Goal: Task Accomplishment & Management: Manage account settings

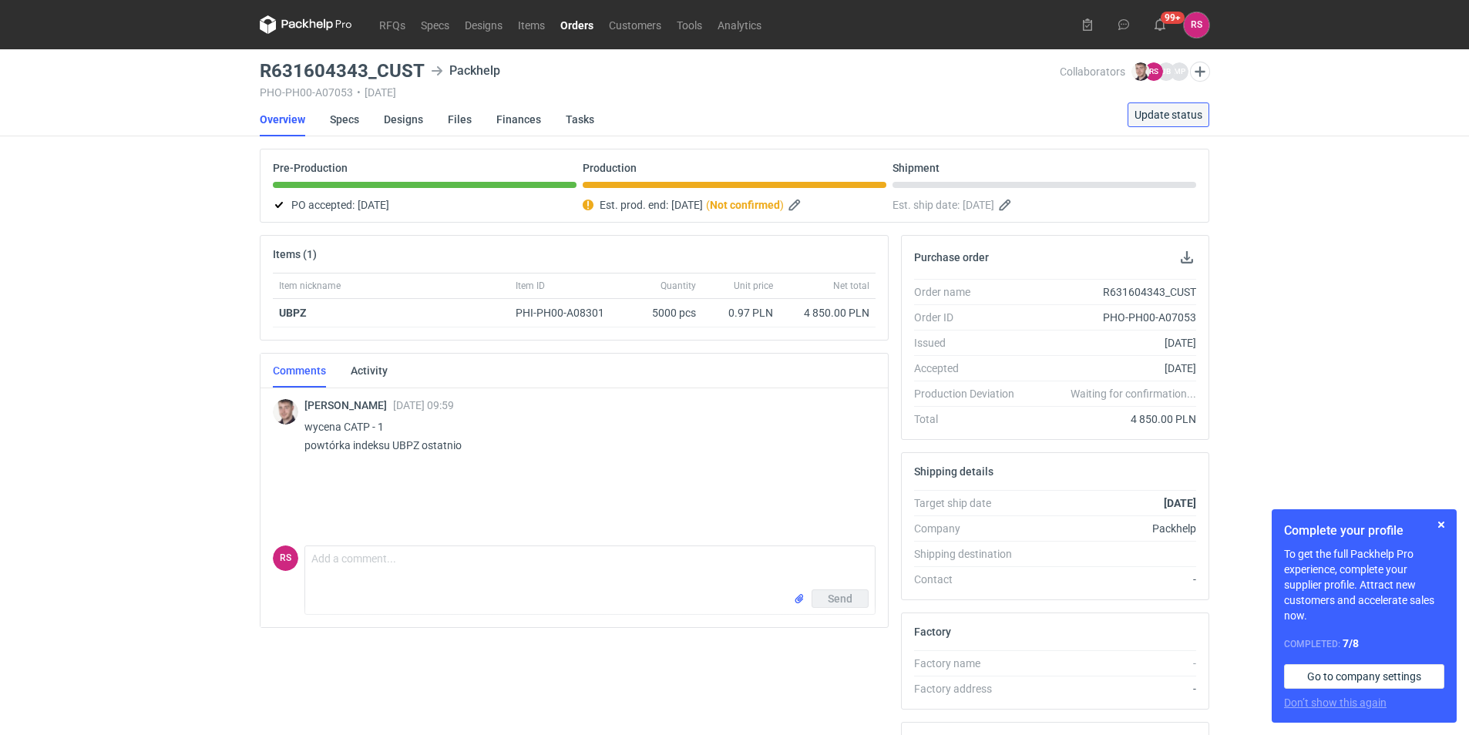
click at [1179, 116] on span "Update status" at bounding box center [1169, 114] width 68 height 11
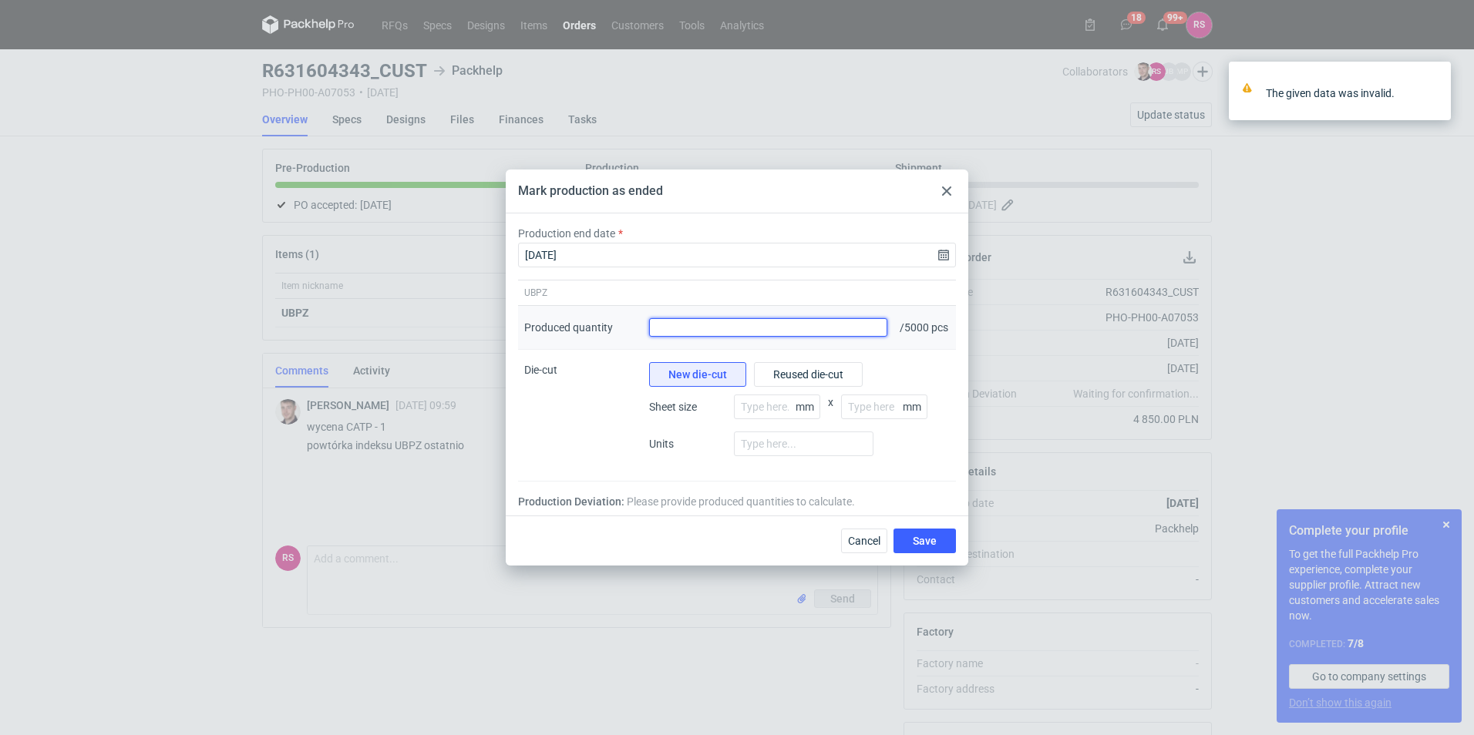
click at [675, 326] on input "Produced quantity" at bounding box center [768, 327] width 238 height 19
type input "5250"
click at [894, 529] on button "Save" at bounding box center [925, 541] width 62 height 25
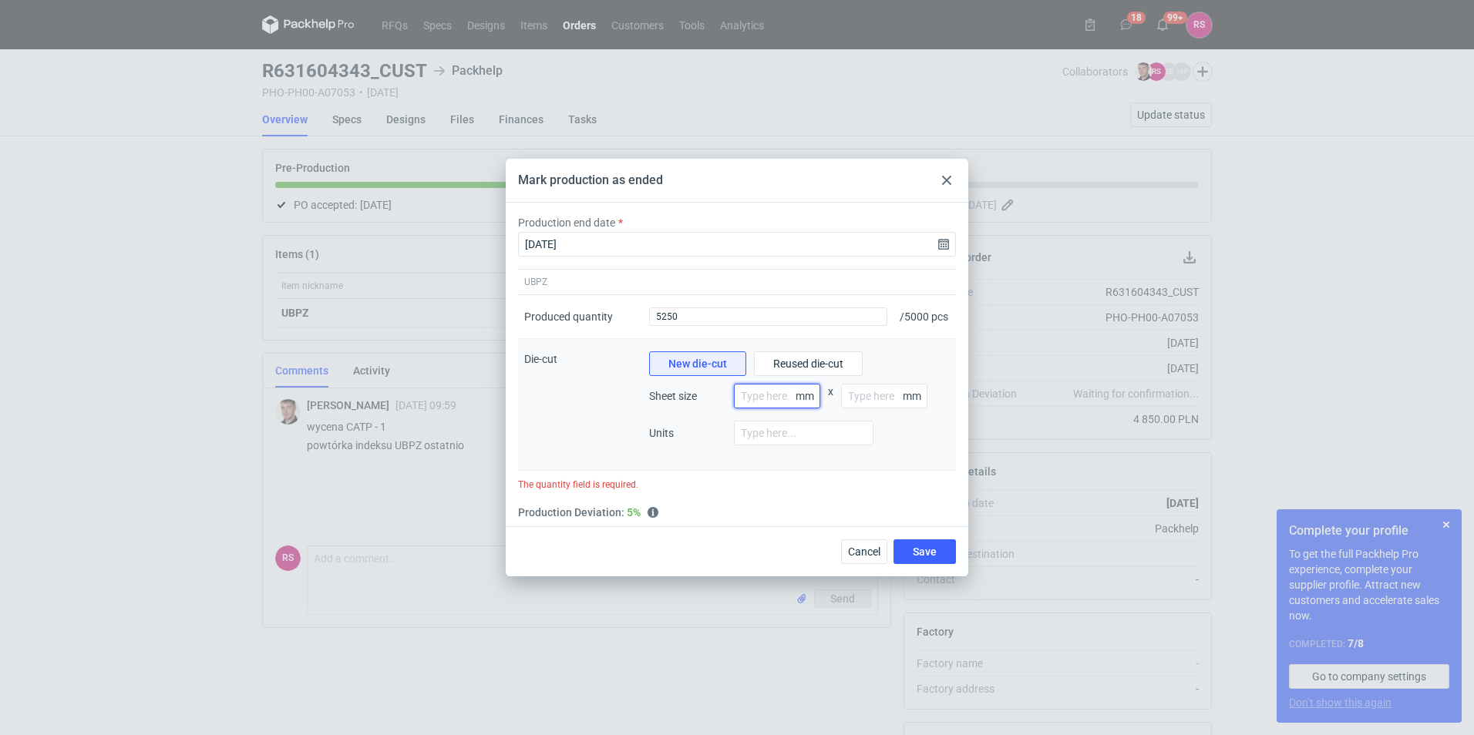
click at [779, 401] on input "number" at bounding box center [777, 396] width 86 height 25
type input "800"
type input "1200"
type input "1"
click at [939, 559] on button "Save" at bounding box center [925, 552] width 62 height 25
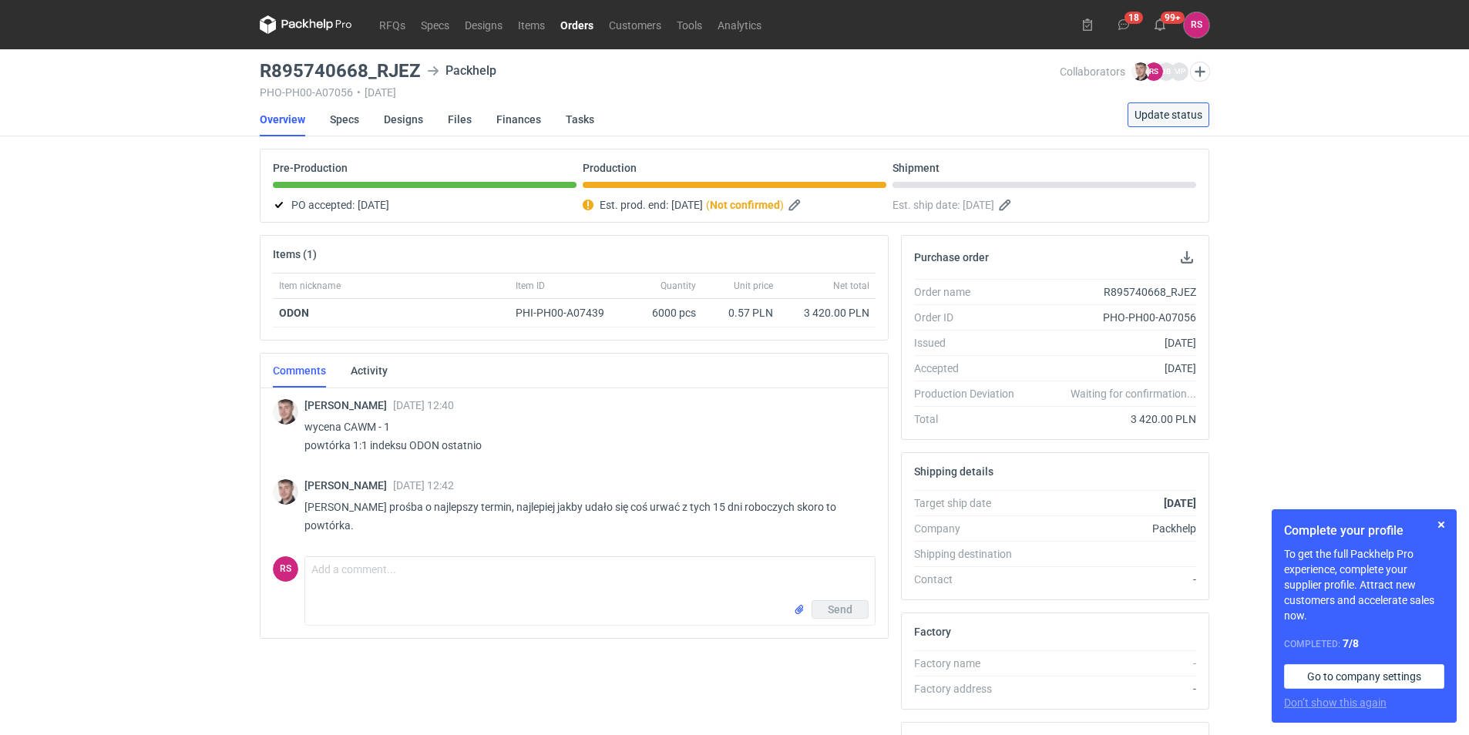
click at [1178, 113] on span "Update status" at bounding box center [1169, 114] width 68 height 11
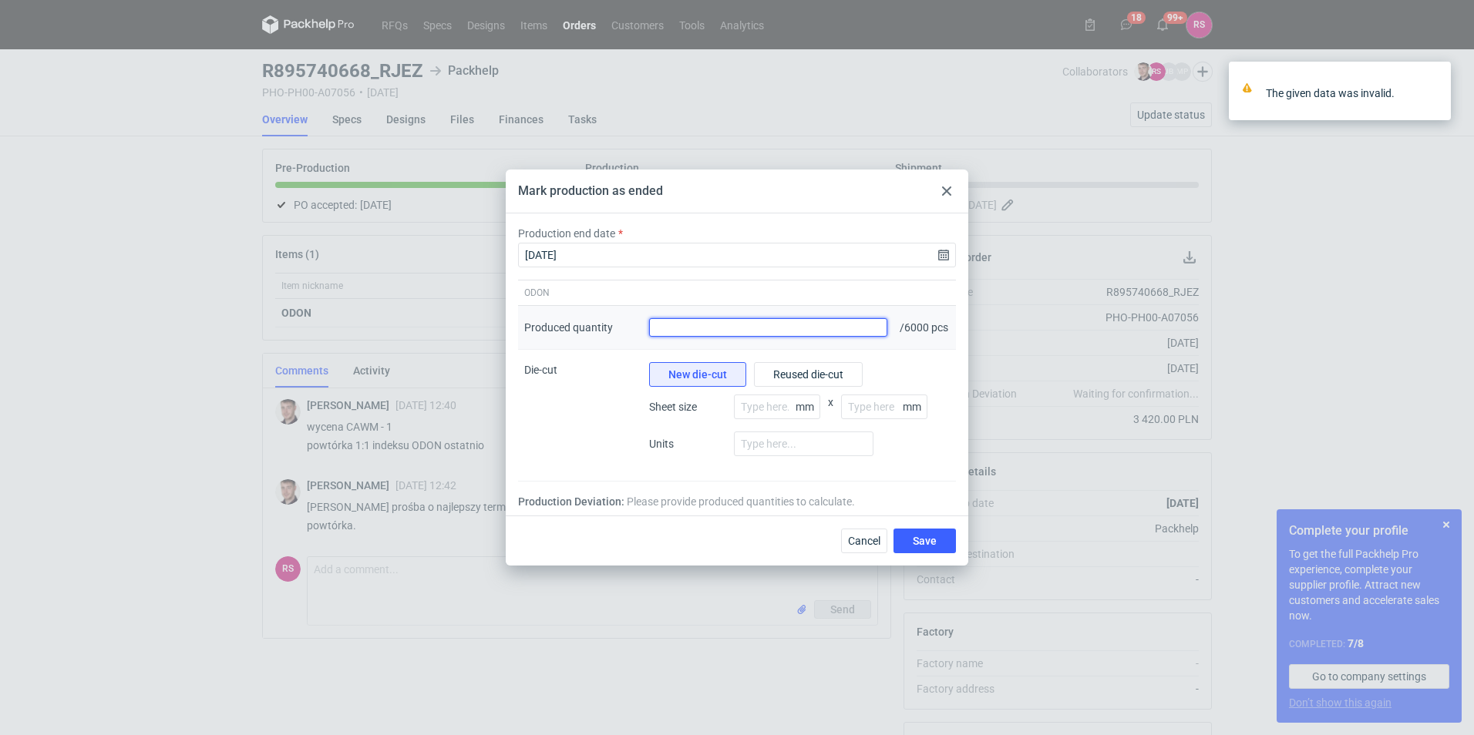
click at [757, 329] on input "Produced quantity" at bounding box center [768, 327] width 238 height 19
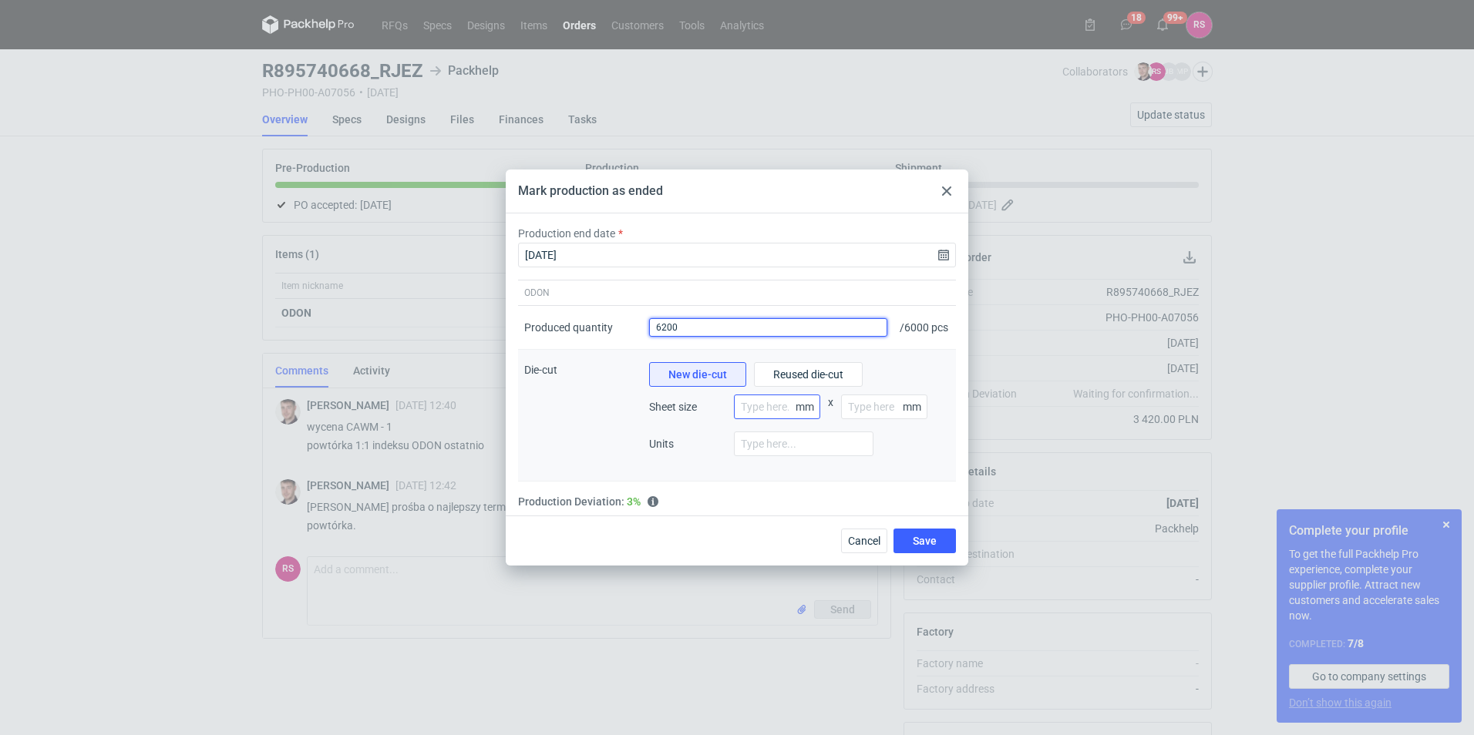
type input "6200"
click at [783, 409] on input "number" at bounding box center [777, 407] width 86 height 25
type input "800"
click at [875, 416] on input "number" at bounding box center [884, 407] width 86 height 25
type input "1200"
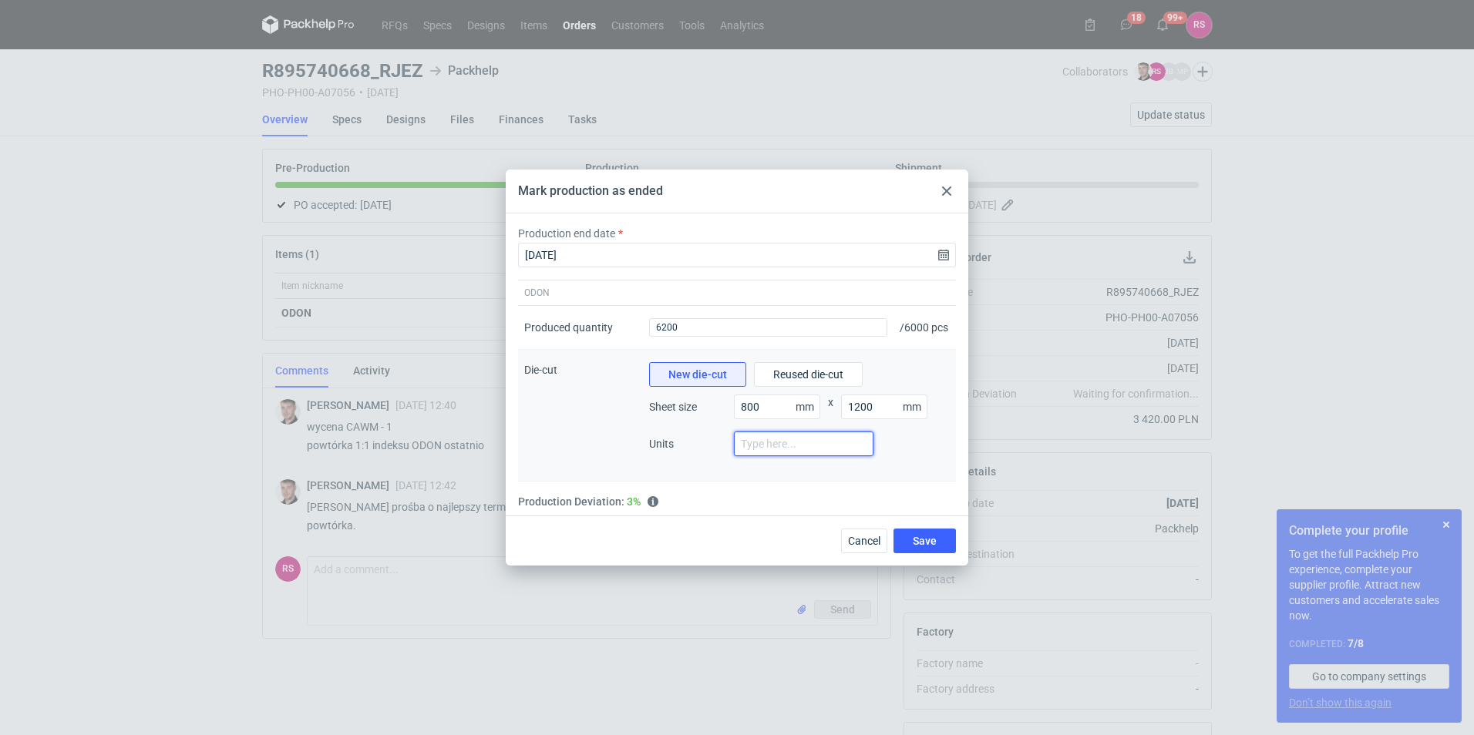
click at [810, 450] on input "number" at bounding box center [804, 444] width 140 height 25
type input "2"
click at [921, 547] on span "Save" at bounding box center [925, 541] width 24 height 11
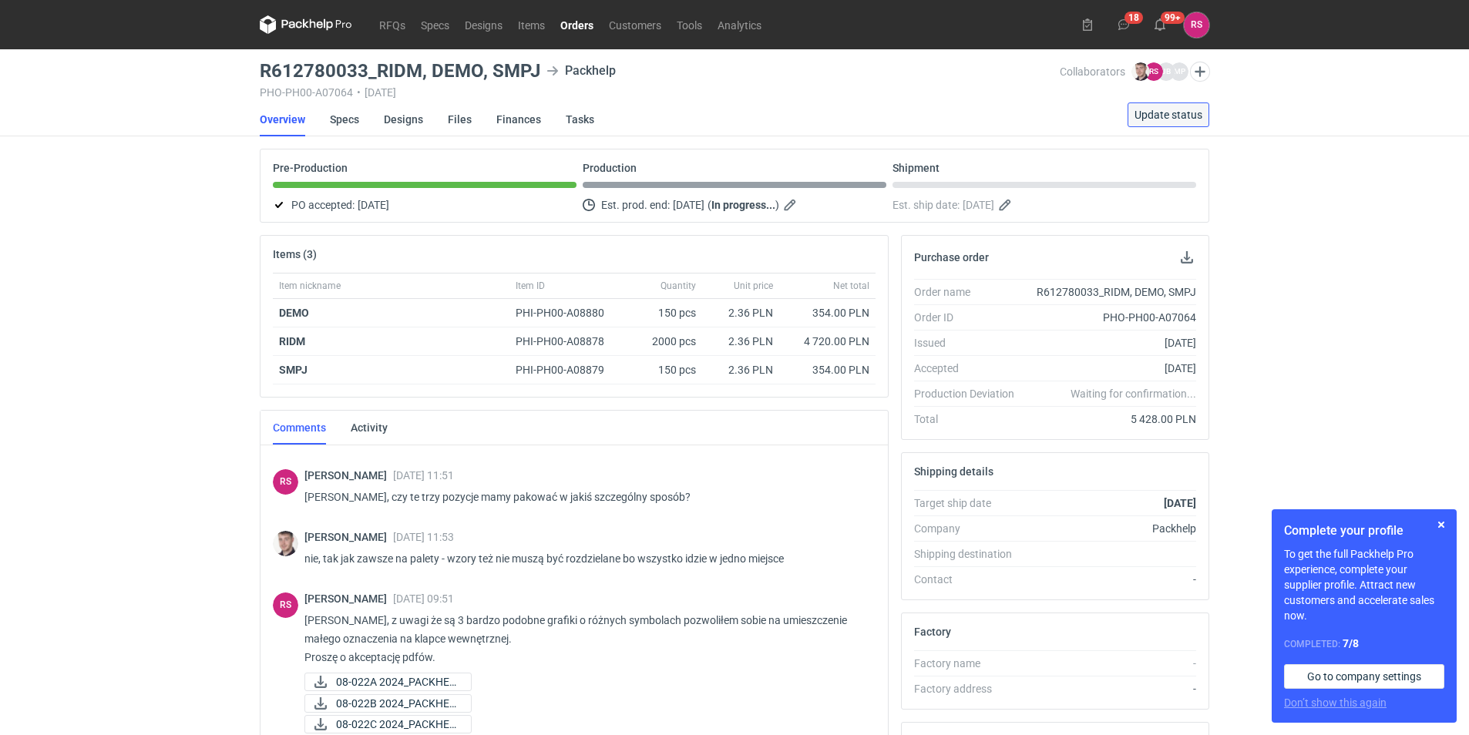
click at [1173, 118] on span "Update status" at bounding box center [1169, 114] width 68 height 11
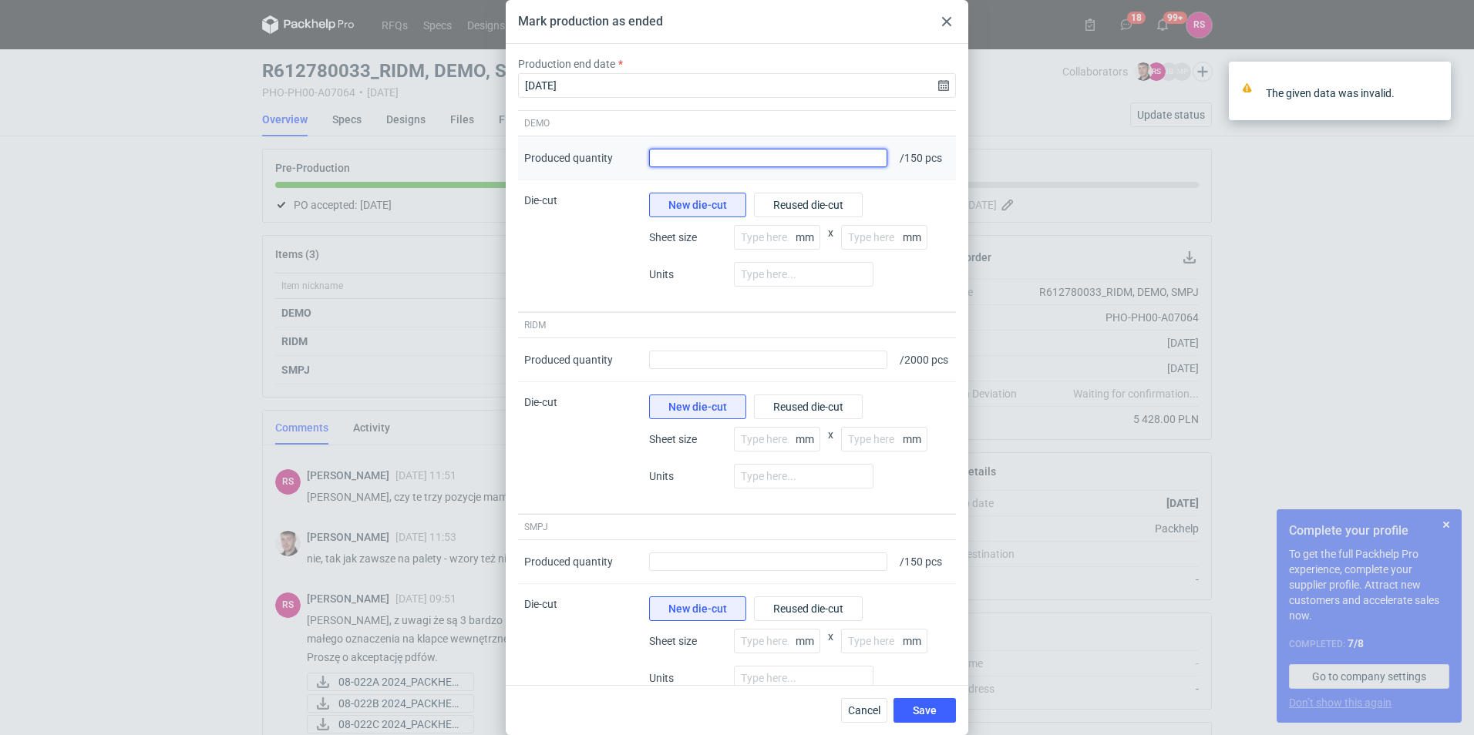
click at [818, 160] on input "Produced quantity" at bounding box center [768, 158] width 238 height 19
type input "157"
click at [778, 235] on input "number" at bounding box center [777, 237] width 86 height 25
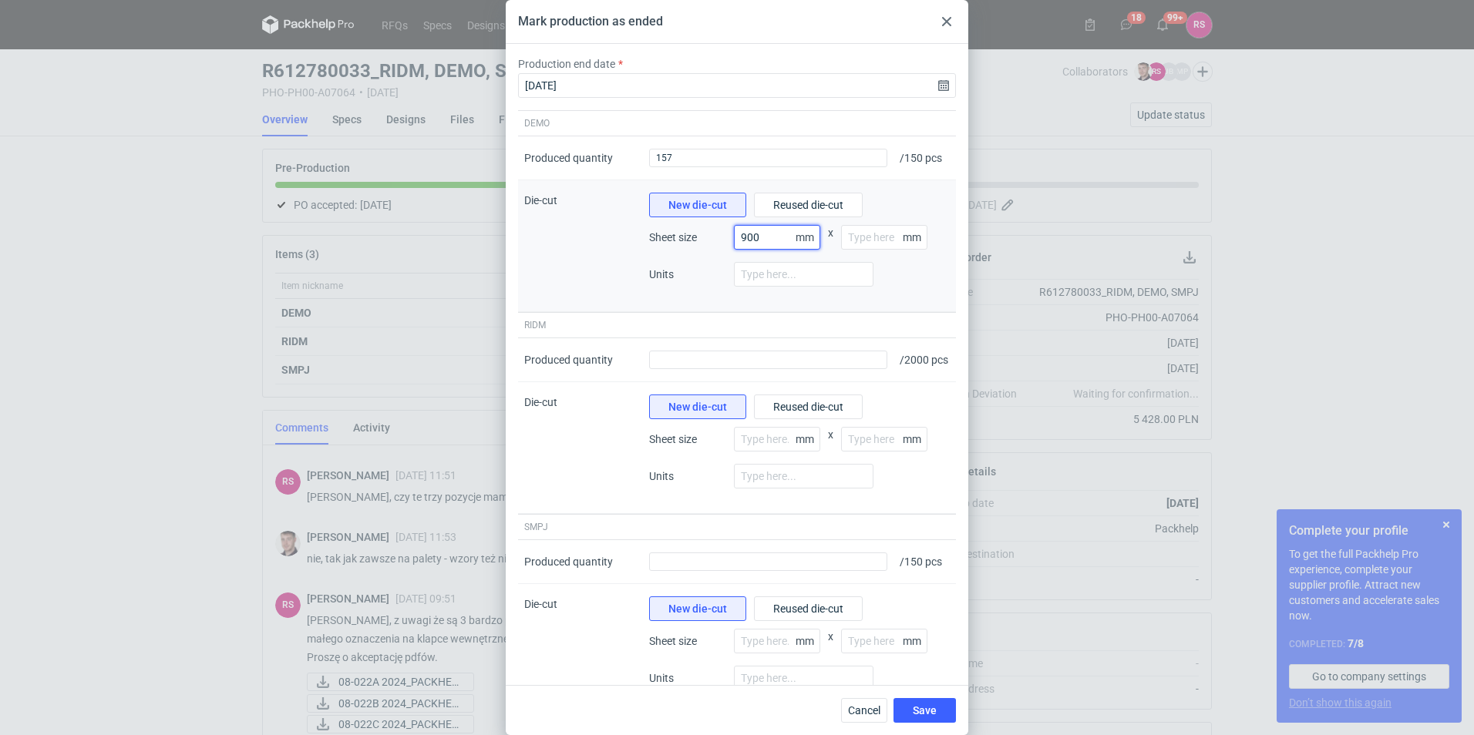
type input "900"
type input "1200"
type input "1"
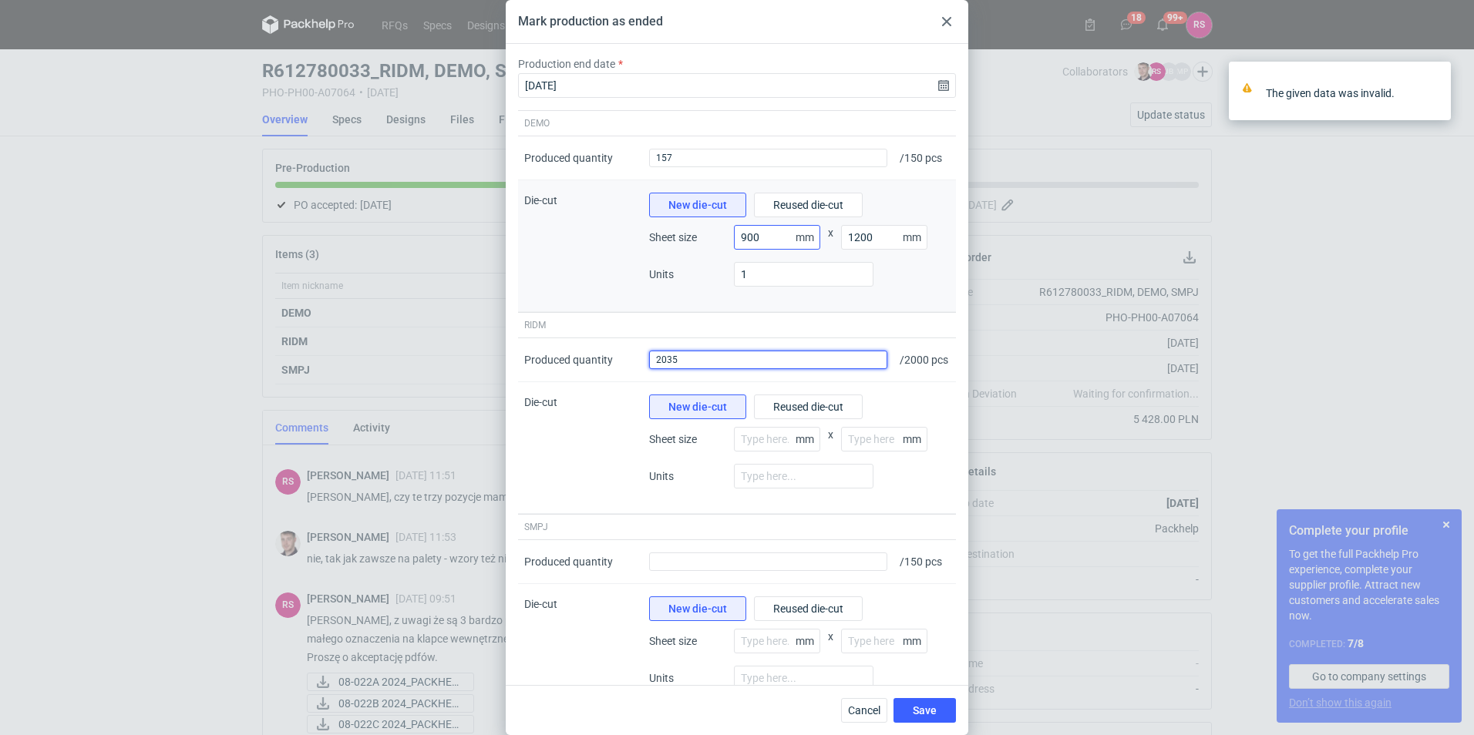
type input "2035"
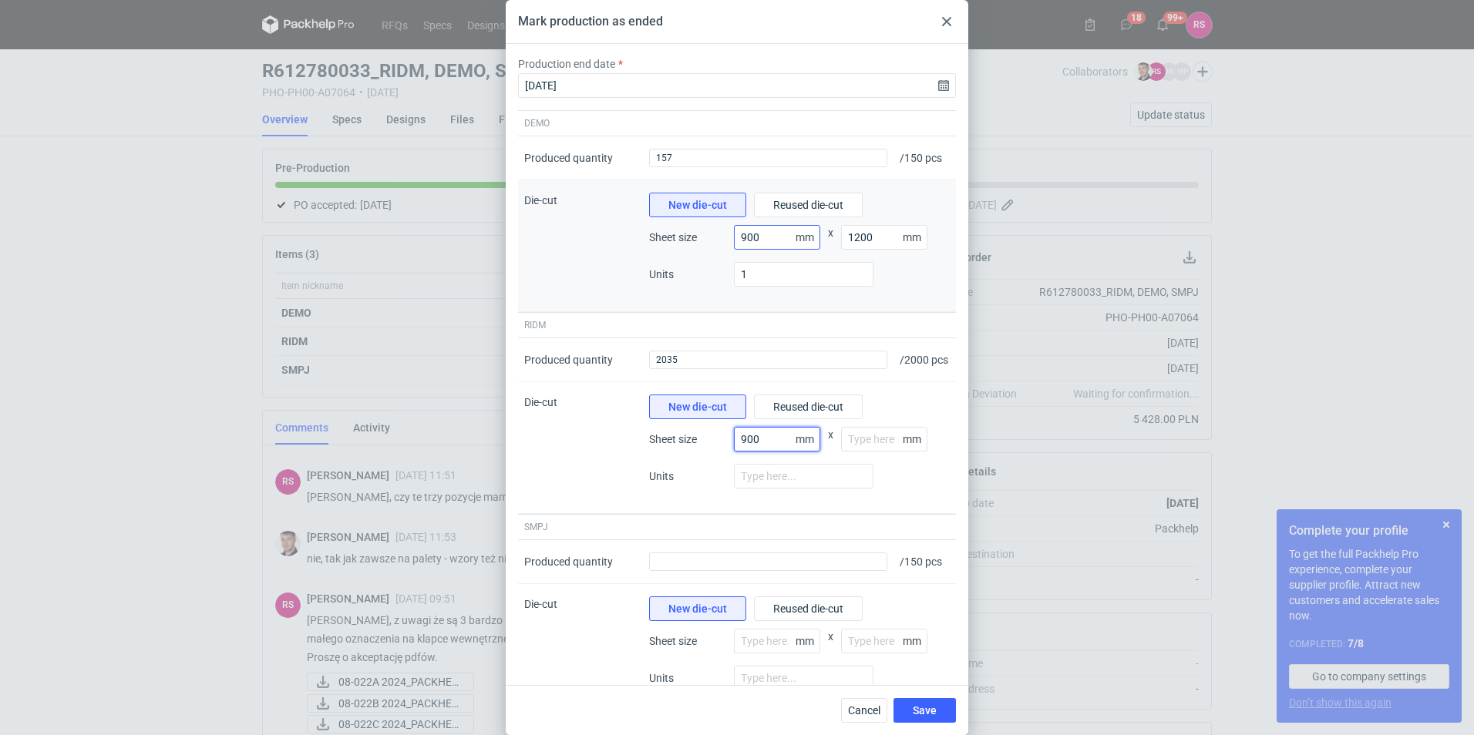
type input "900"
type input "1200"
type input "1"
type input "157"
type input "900"
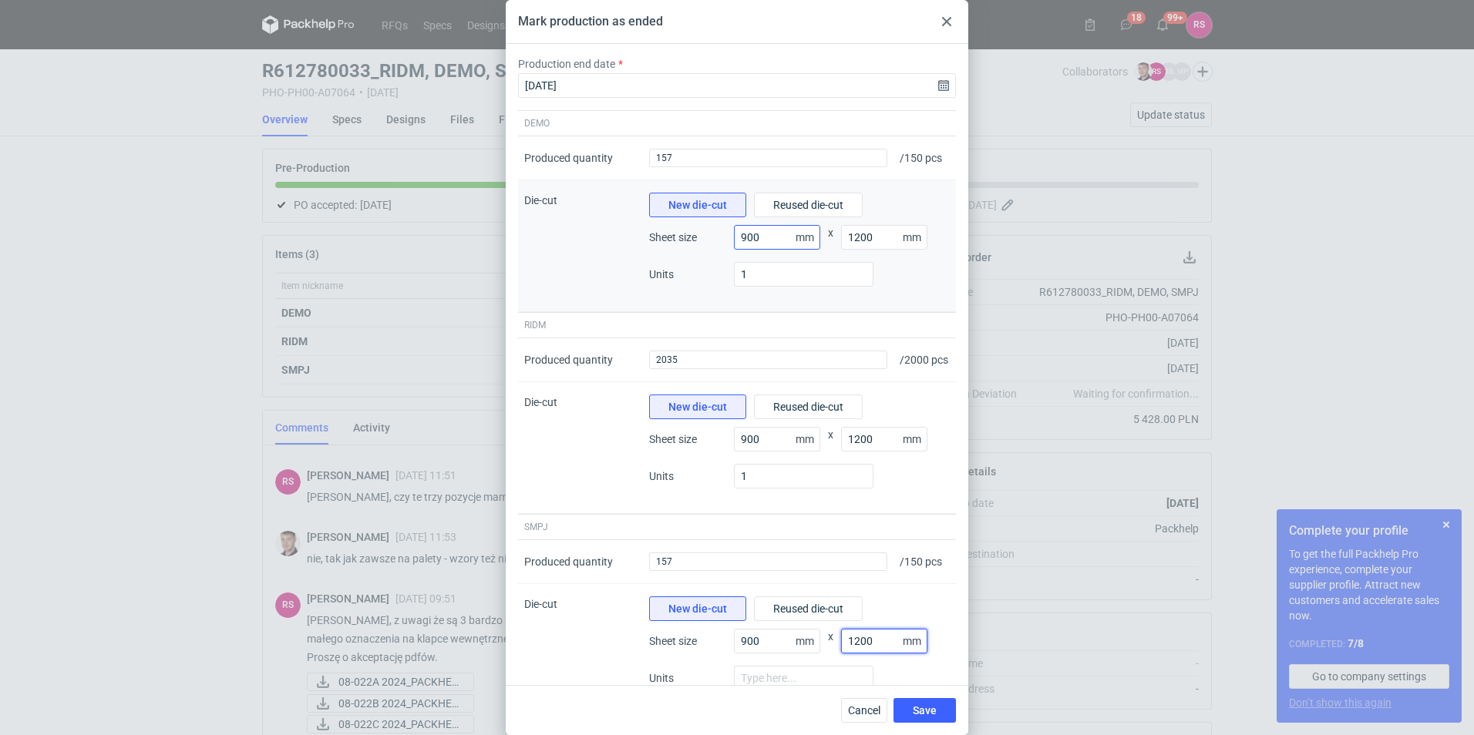
type input "1200"
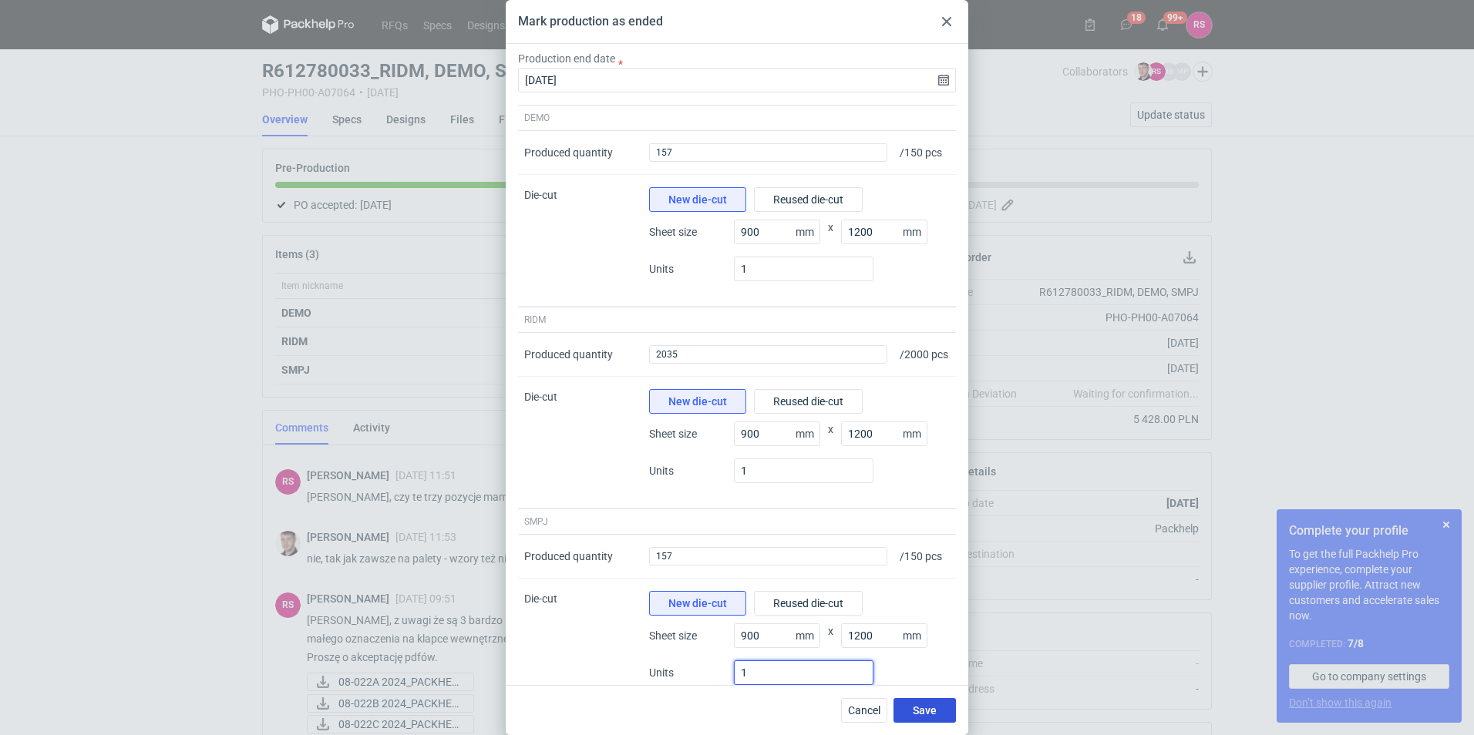
type input "1"
click at [945, 703] on button "Save" at bounding box center [925, 710] width 62 height 25
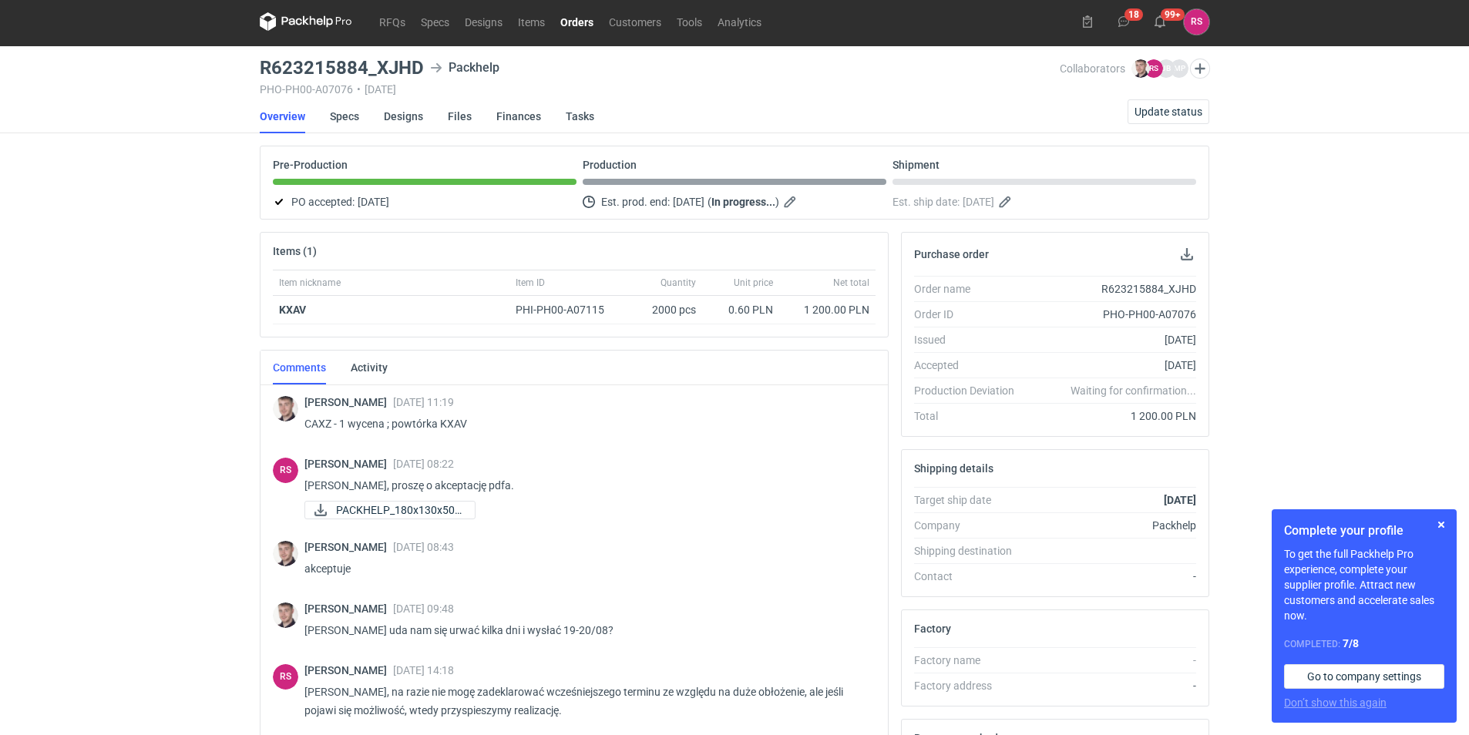
scroll to position [80, 0]
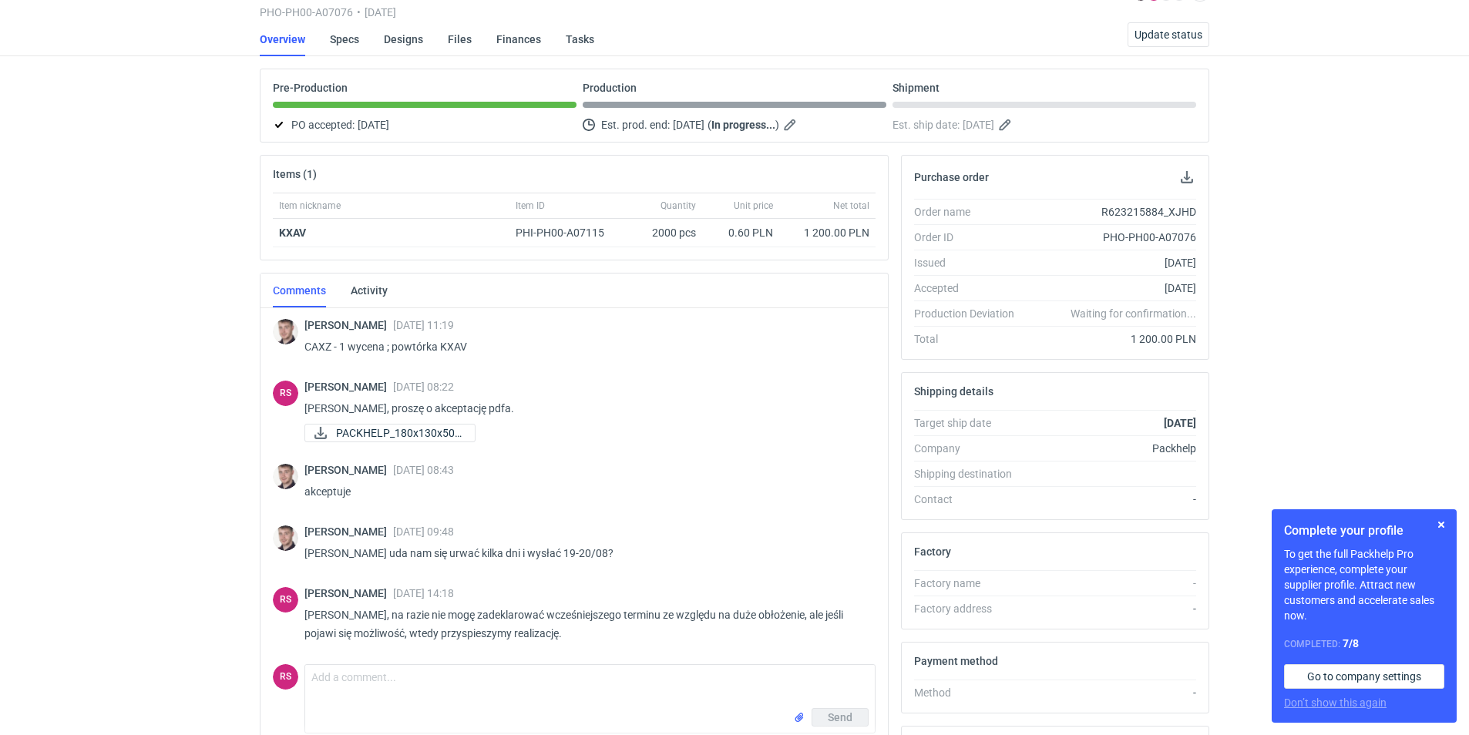
click at [761, 567] on div "Maciej Sikora 13 Aug 2025 09:48 Panie Rafale uda nam się urwać kilka dni i wysł…" at bounding box center [584, 547] width 559 height 43
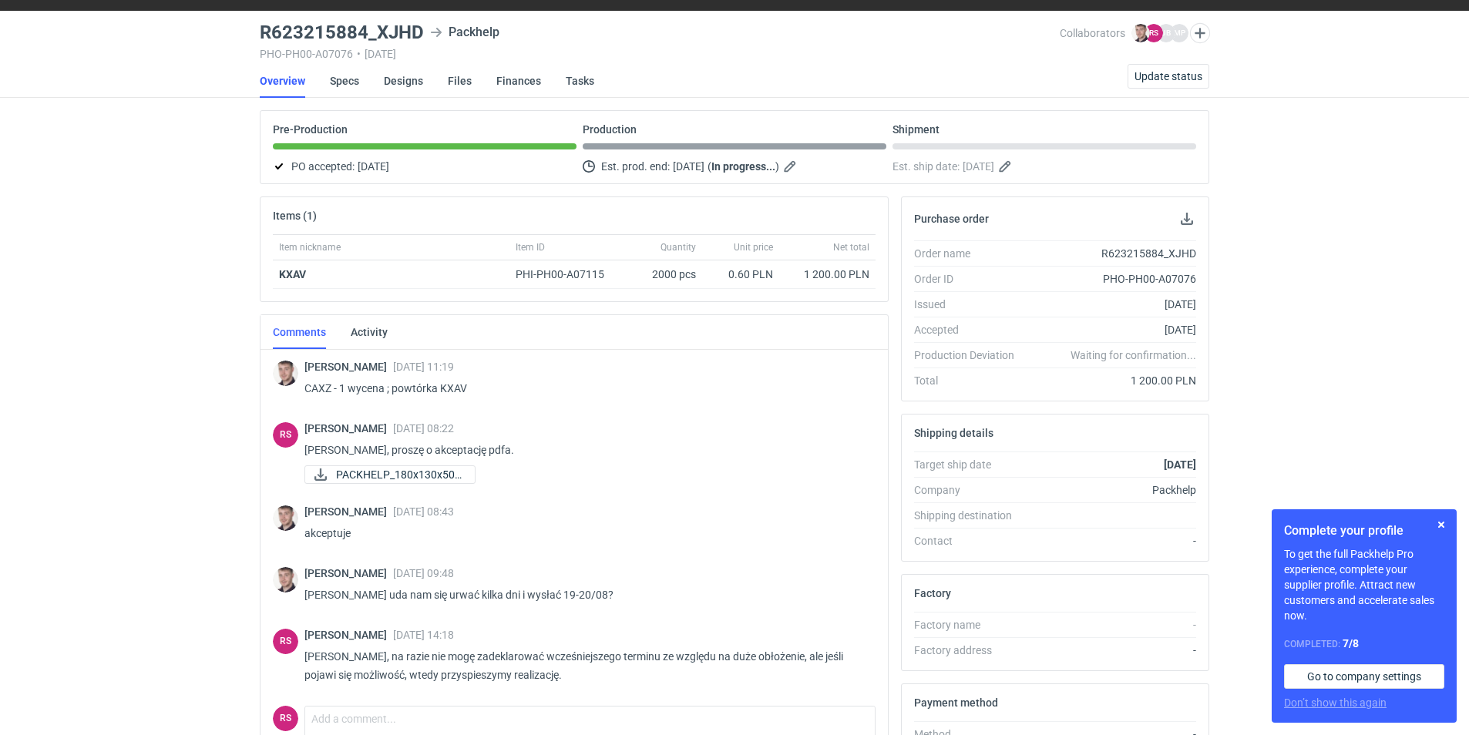
scroll to position [0, 0]
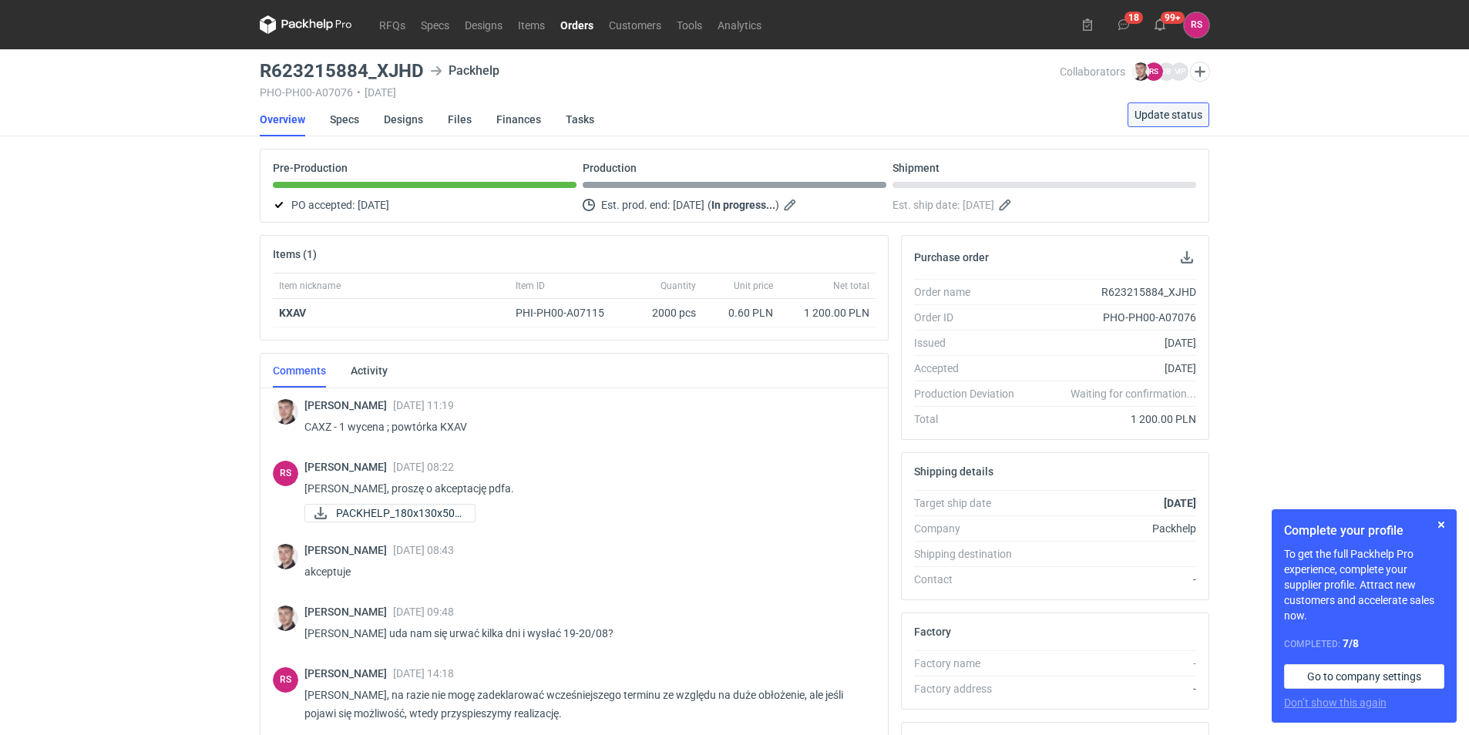
click at [1180, 113] on span "Update status" at bounding box center [1169, 114] width 68 height 11
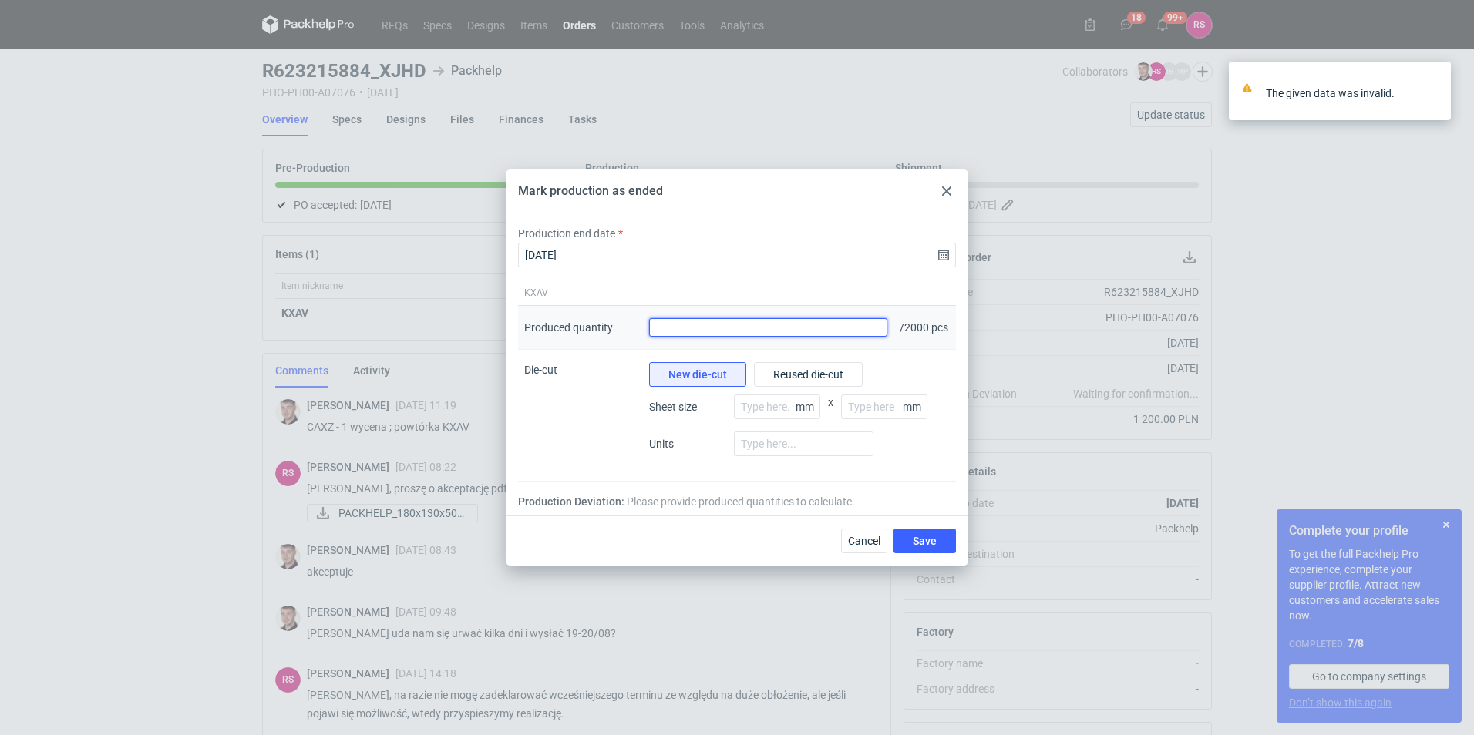
click at [795, 328] on input "Produced quantity" at bounding box center [768, 327] width 238 height 19
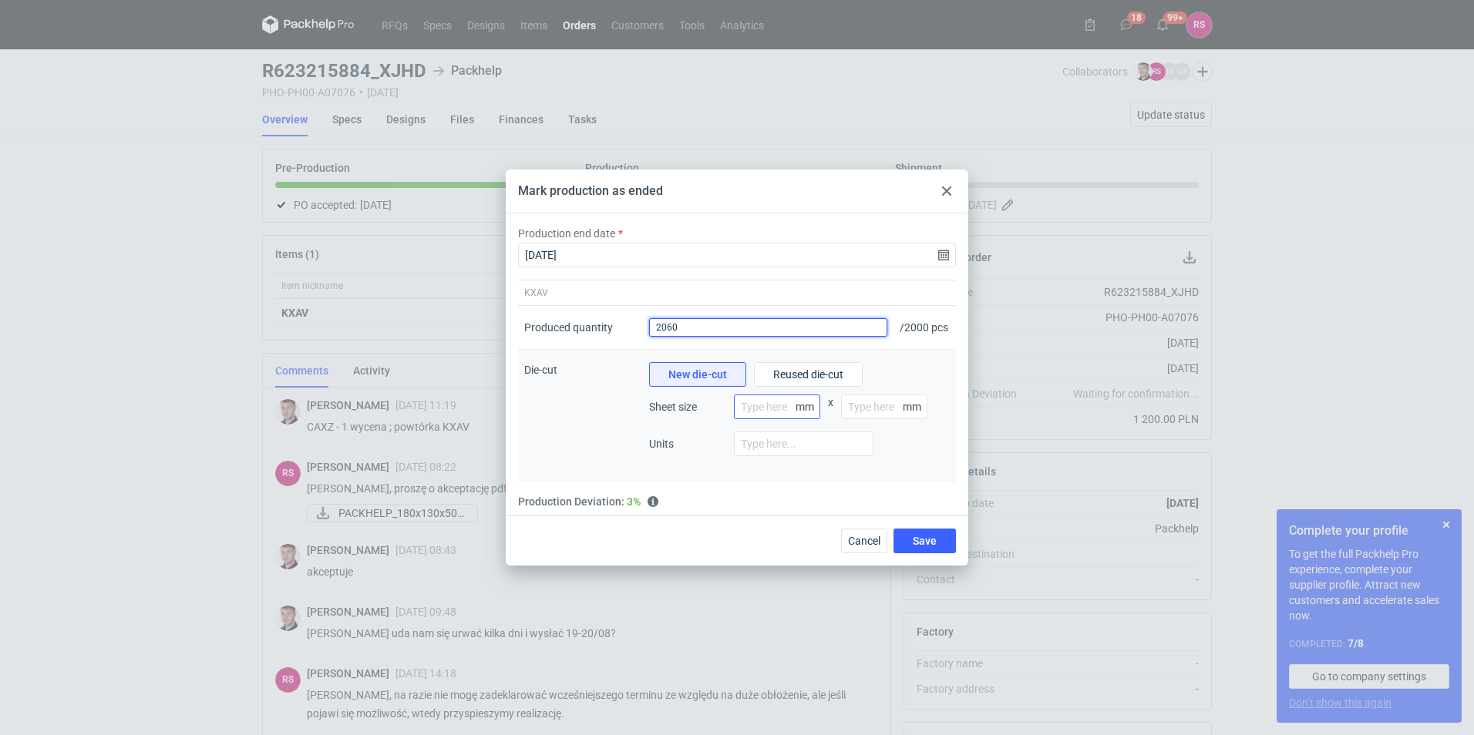
type input "2060"
click at [768, 419] on input "number" at bounding box center [777, 407] width 86 height 25
type input "700"
click at [868, 419] on input "number" at bounding box center [884, 407] width 86 height 25
type input "1000"
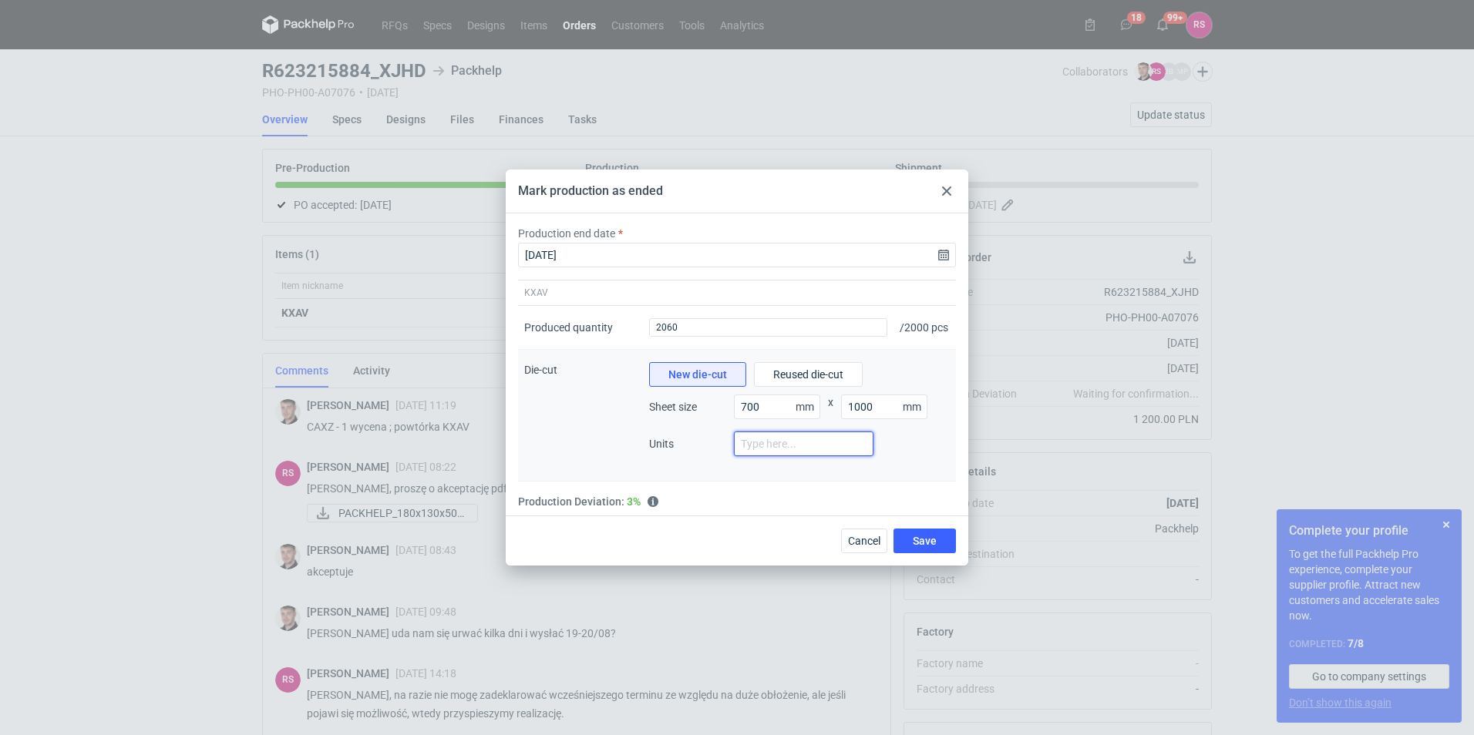
click at [795, 456] on input "number" at bounding box center [804, 444] width 140 height 25
type input "1"
click at [914, 547] on span "Save" at bounding box center [925, 541] width 24 height 11
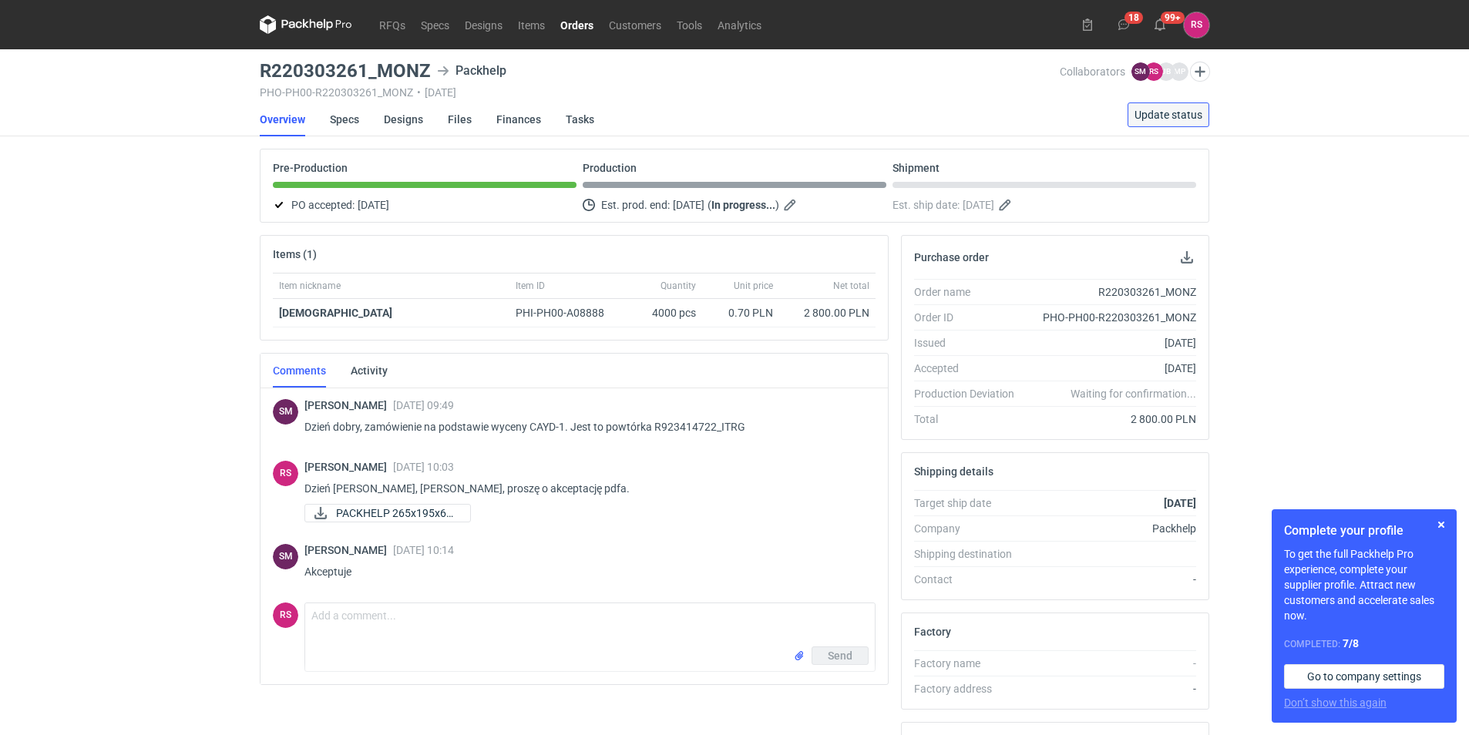
click at [1175, 111] on span "Update status" at bounding box center [1169, 114] width 68 height 11
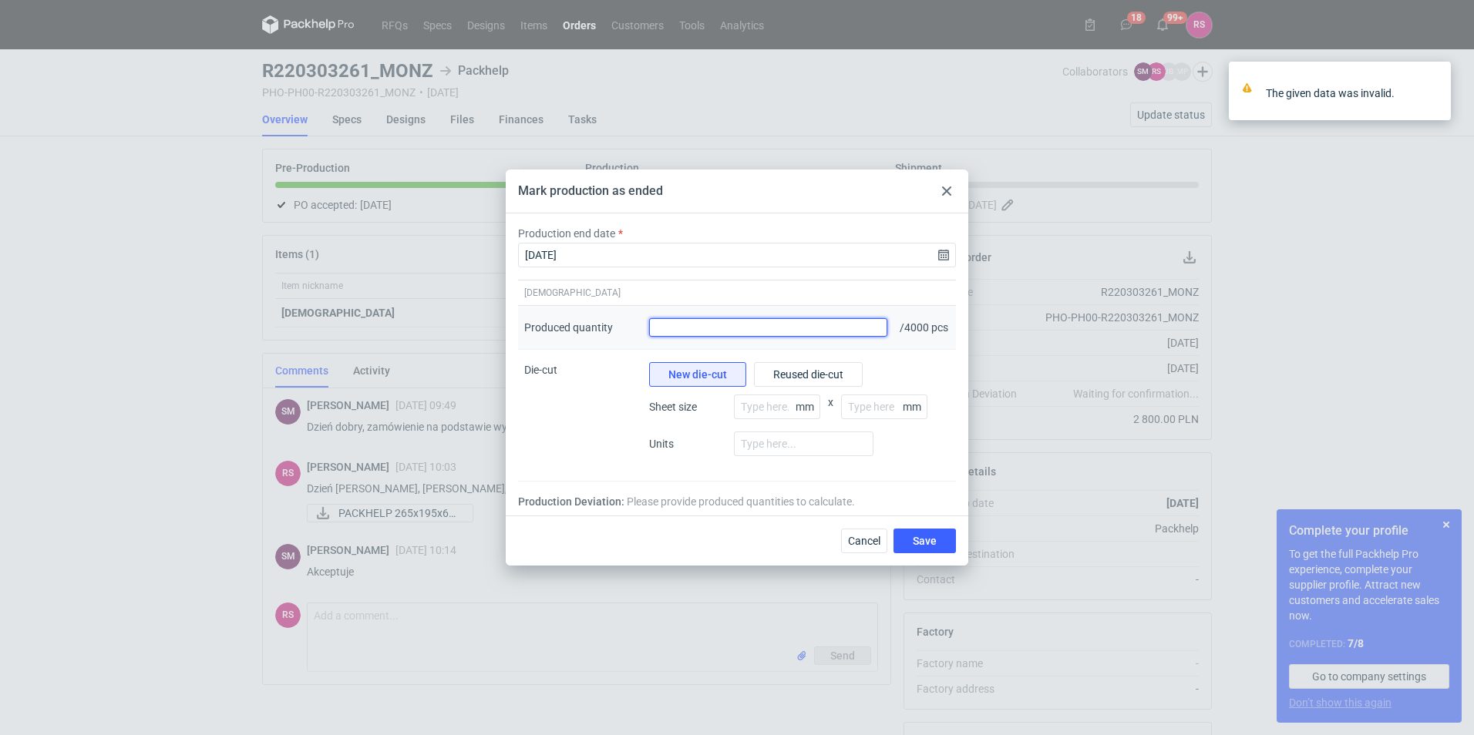
click at [836, 332] on input "Produced quantity" at bounding box center [768, 327] width 238 height 19
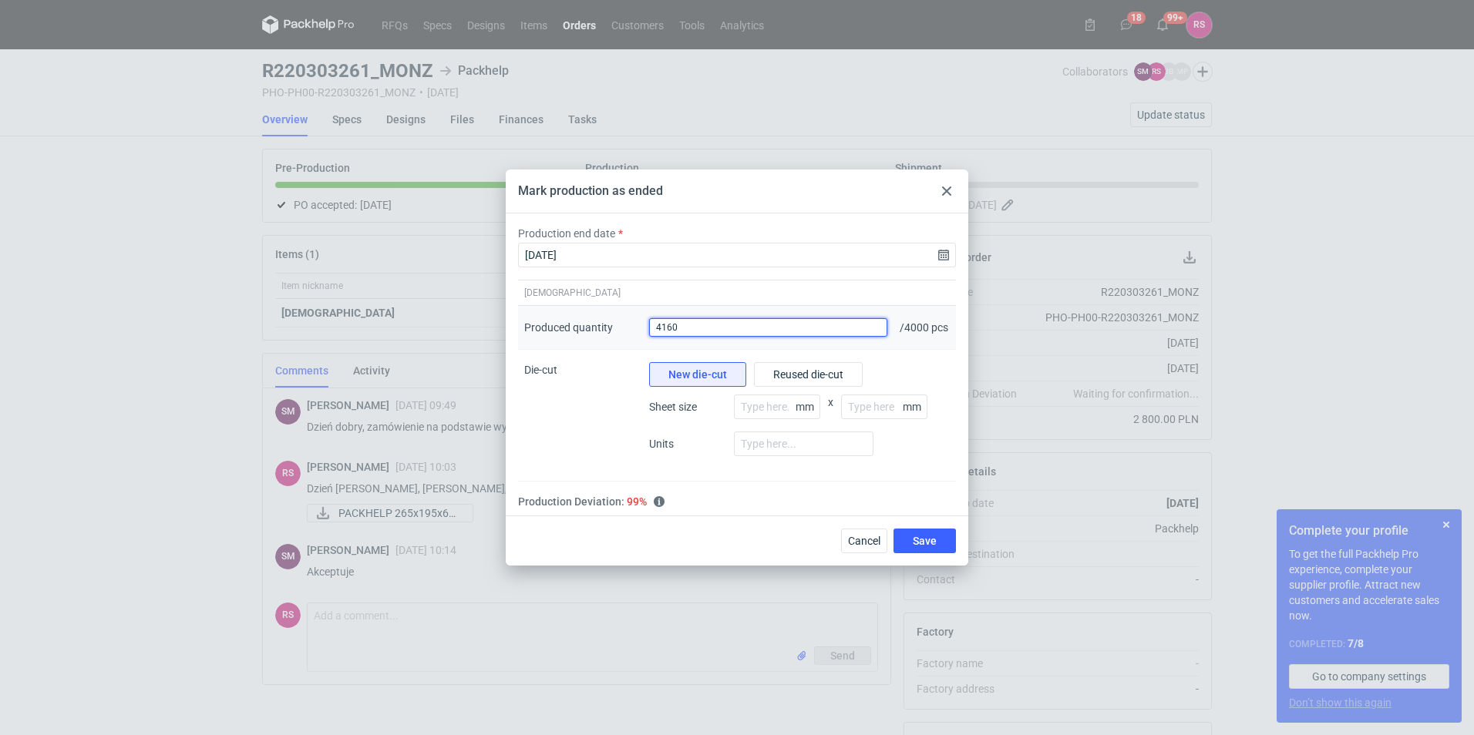
type input "4160"
type input "800"
type input "1200"
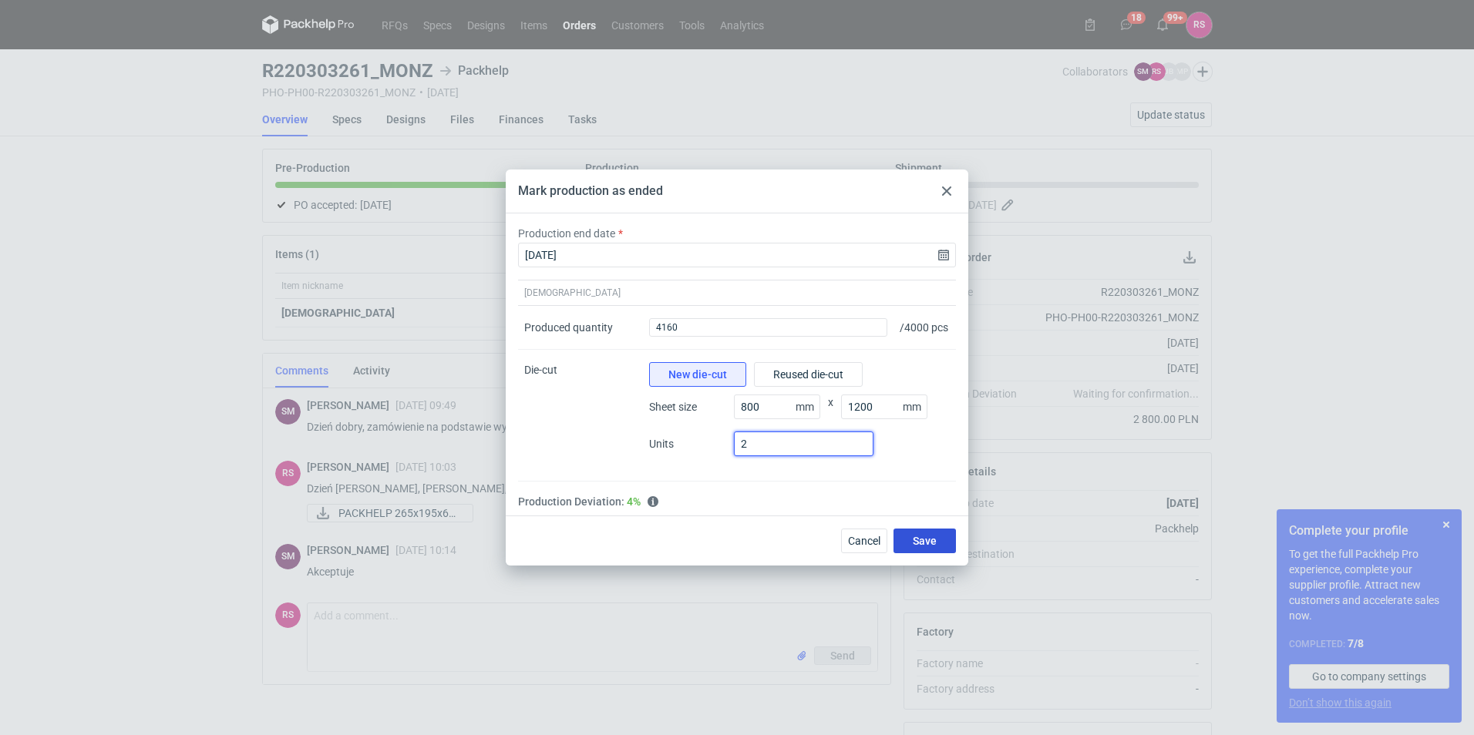
type input "2"
click at [933, 544] on span "Save" at bounding box center [925, 541] width 24 height 11
click at [929, 544] on span "Save" at bounding box center [925, 541] width 24 height 11
click at [934, 544] on span "Save" at bounding box center [925, 541] width 24 height 11
click at [934, 543] on div "Cancel Save" at bounding box center [895, 541] width 121 height 25
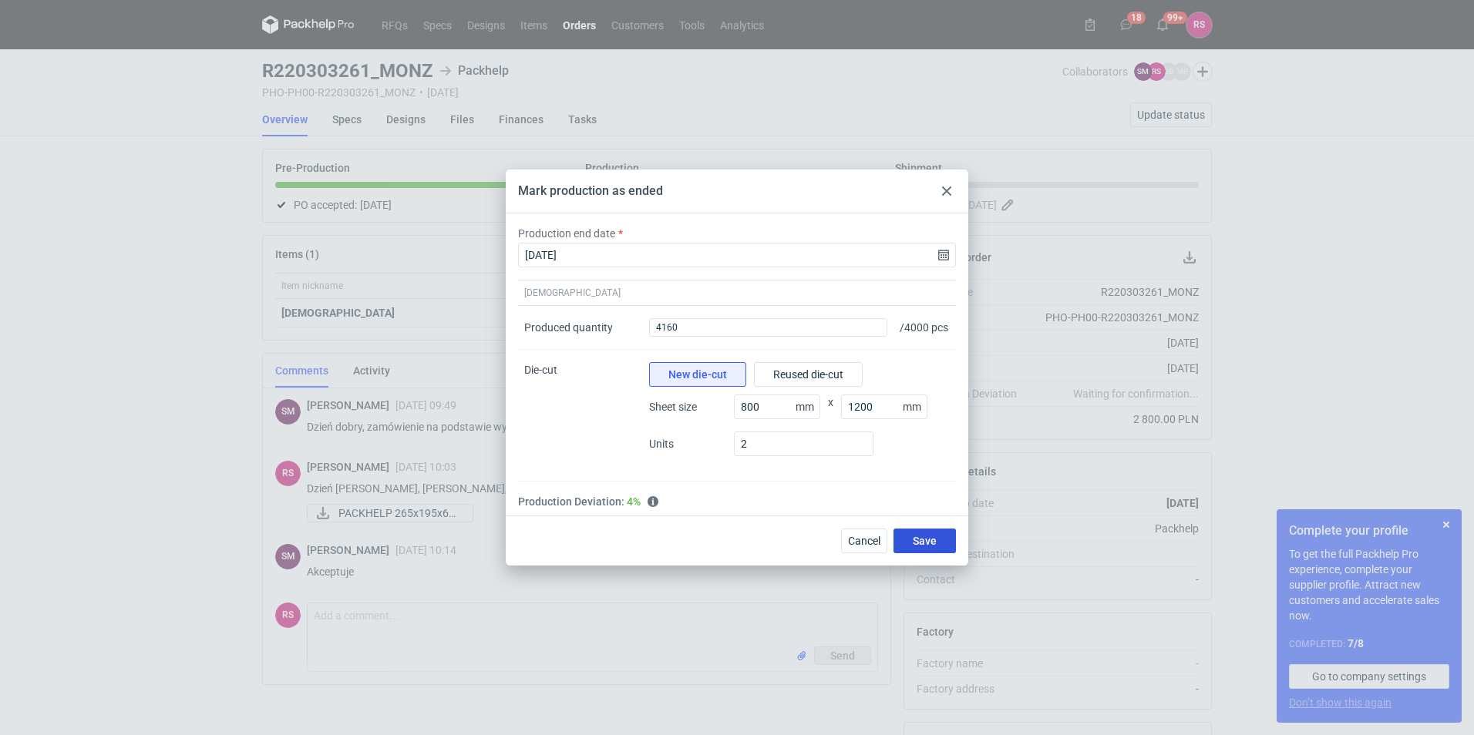
click at [934, 543] on span "Save" at bounding box center [925, 541] width 24 height 11
click at [934, 543] on div "Cancel Save" at bounding box center [895, 541] width 121 height 25
click at [934, 543] on span "Save" at bounding box center [925, 541] width 24 height 11
click at [933, 543] on span "Save" at bounding box center [925, 541] width 24 height 11
click at [933, 543] on div "Cancel Save" at bounding box center [895, 541] width 121 height 25
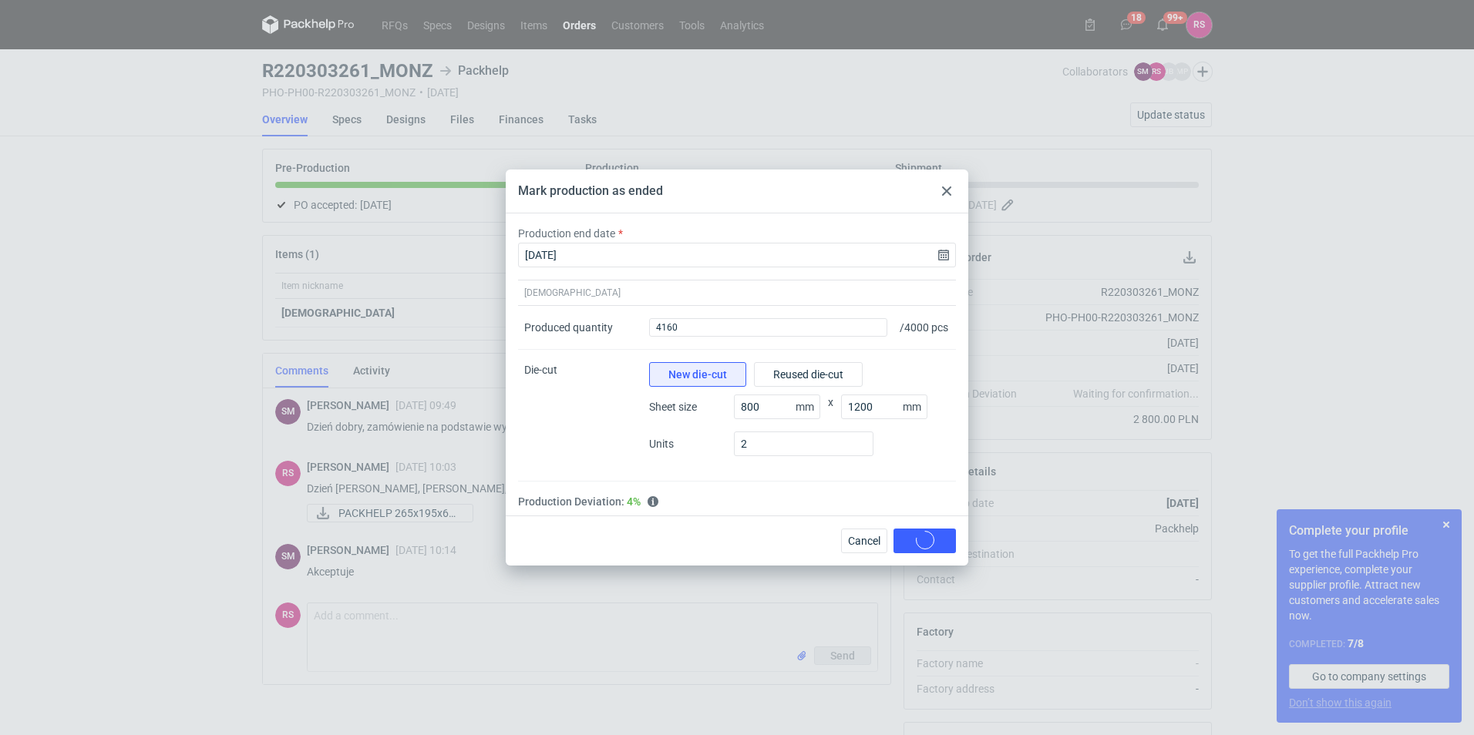
click at [933, 543] on div "Cancel Save" at bounding box center [895, 541] width 121 height 25
click at [933, 543] on span "Save" at bounding box center [925, 541] width 24 height 11
click at [933, 543] on div "Cancel Save" at bounding box center [895, 541] width 121 height 25
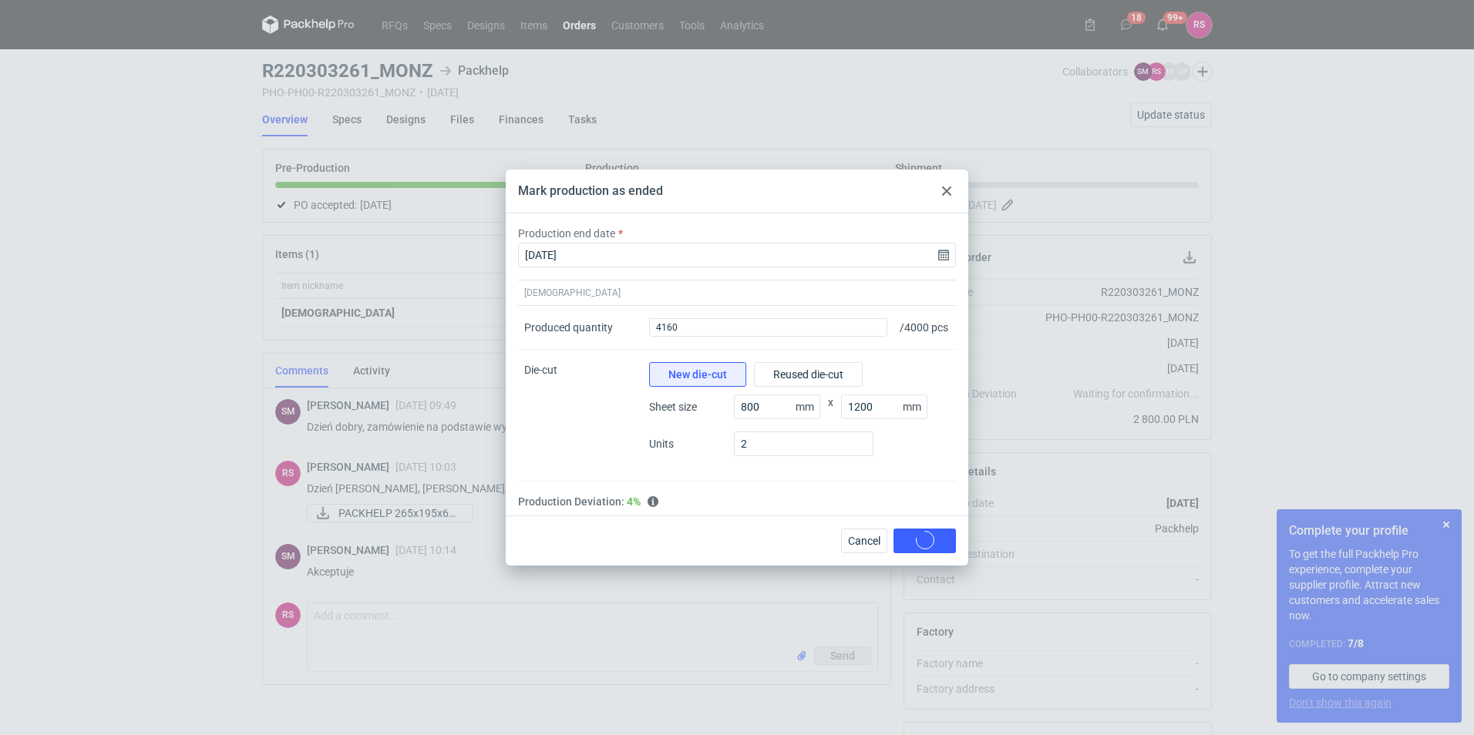
click at [933, 543] on div "Cancel Save" at bounding box center [895, 541] width 121 height 25
drag, startPoint x: 933, startPoint y: 543, endPoint x: 759, endPoint y: 495, distance: 180.7
click at [759, 495] on fieldset "MONZ Produced quantity Produced quantity 4160 / 4000 pcs Die-cut New die-cut Re…" at bounding box center [737, 398] width 438 height 236
click at [850, 540] on button "Cancel" at bounding box center [864, 541] width 46 height 25
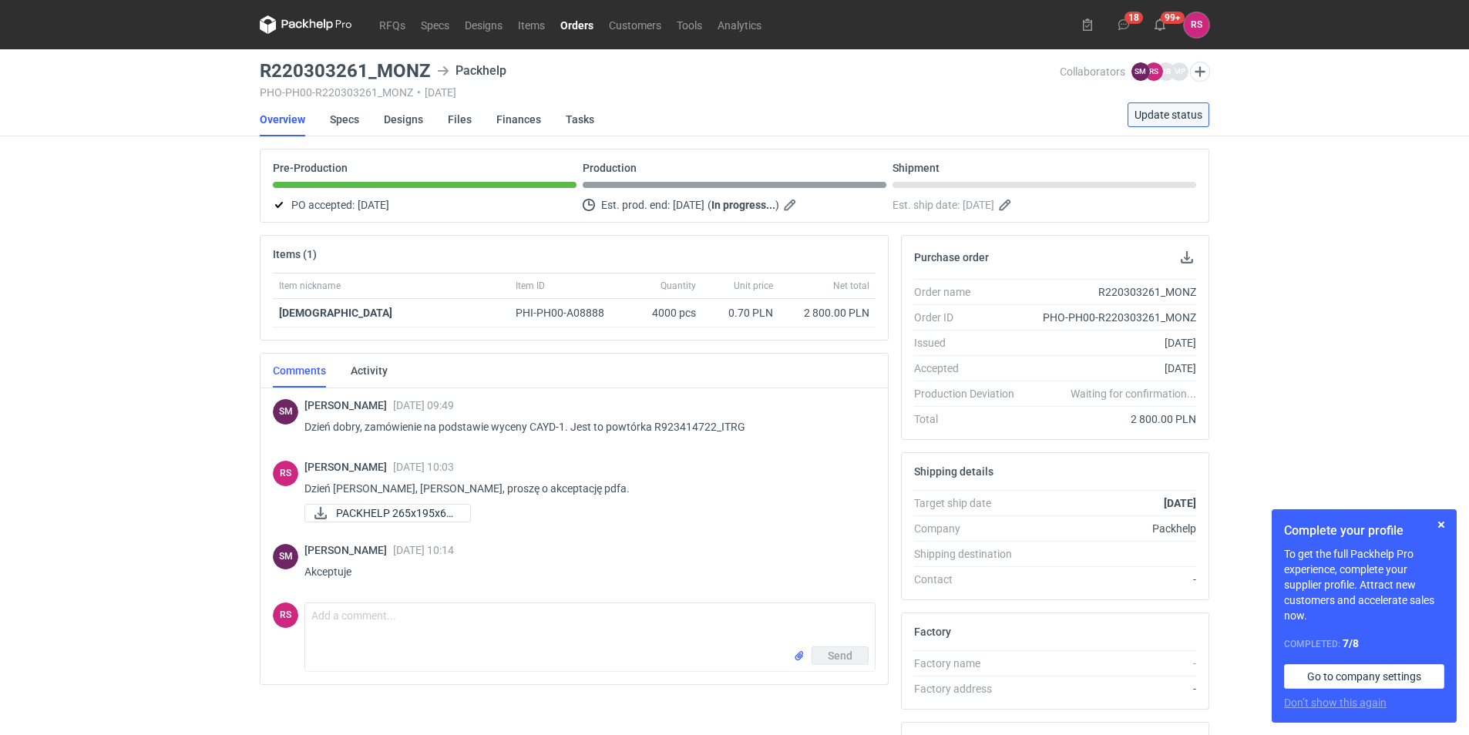
click at [1180, 109] on span "Update status" at bounding box center [1169, 114] width 68 height 11
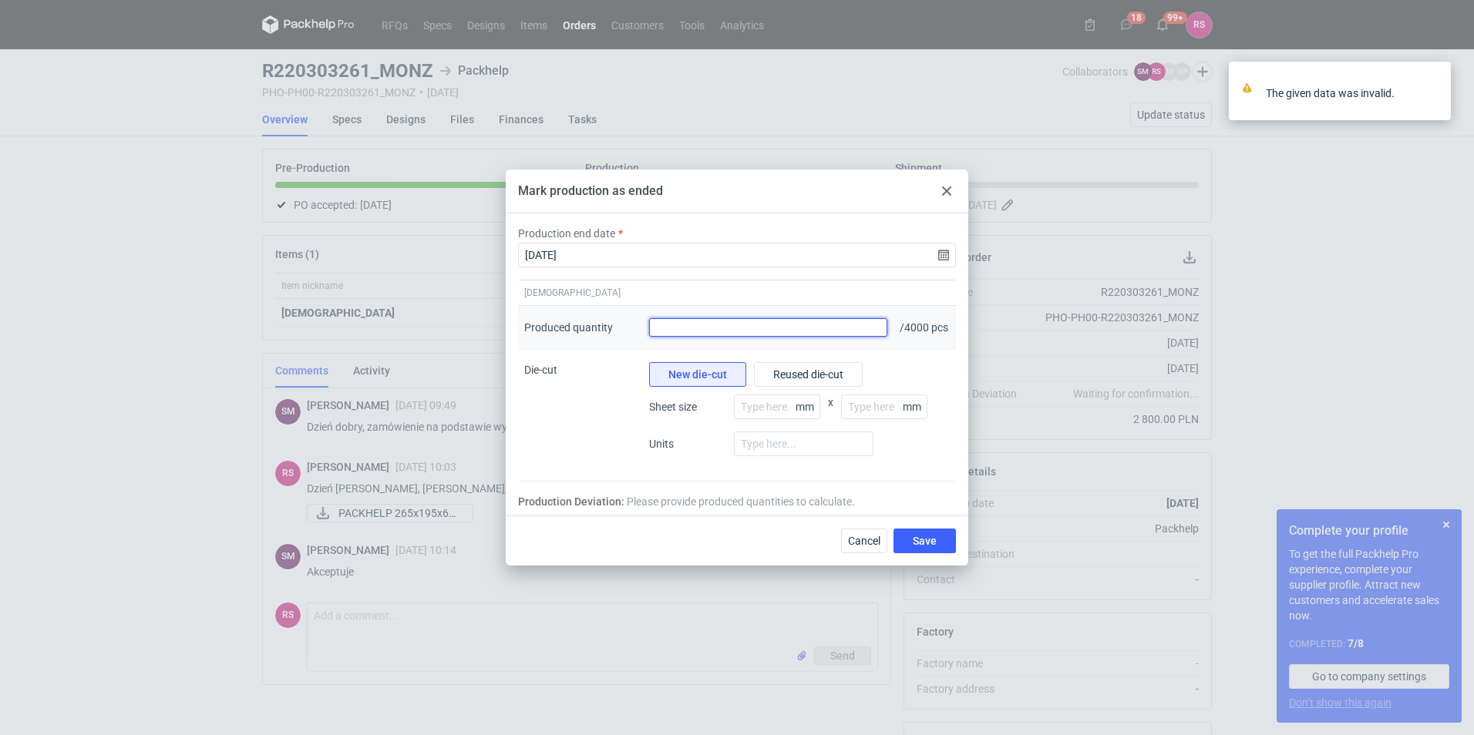
click at [822, 327] on input "Produced quantity" at bounding box center [768, 327] width 238 height 19
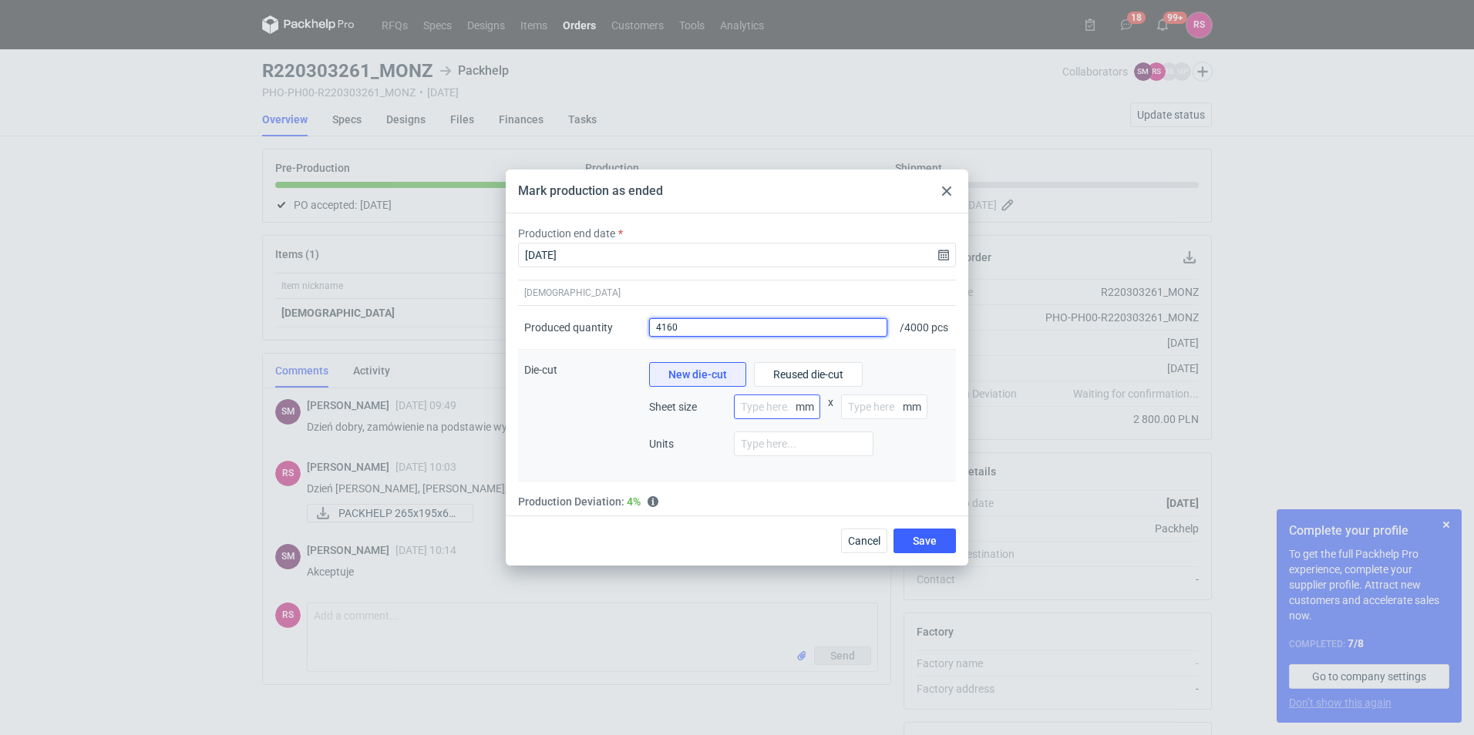
type input "4160"
click at [787, 407] on input "number" at bounding box center [777, 407] width 86 height 25
type input "800"
click at [862, 406] on input "number" at bounding box center [884, 407] width 86 height 25
type input "1200"
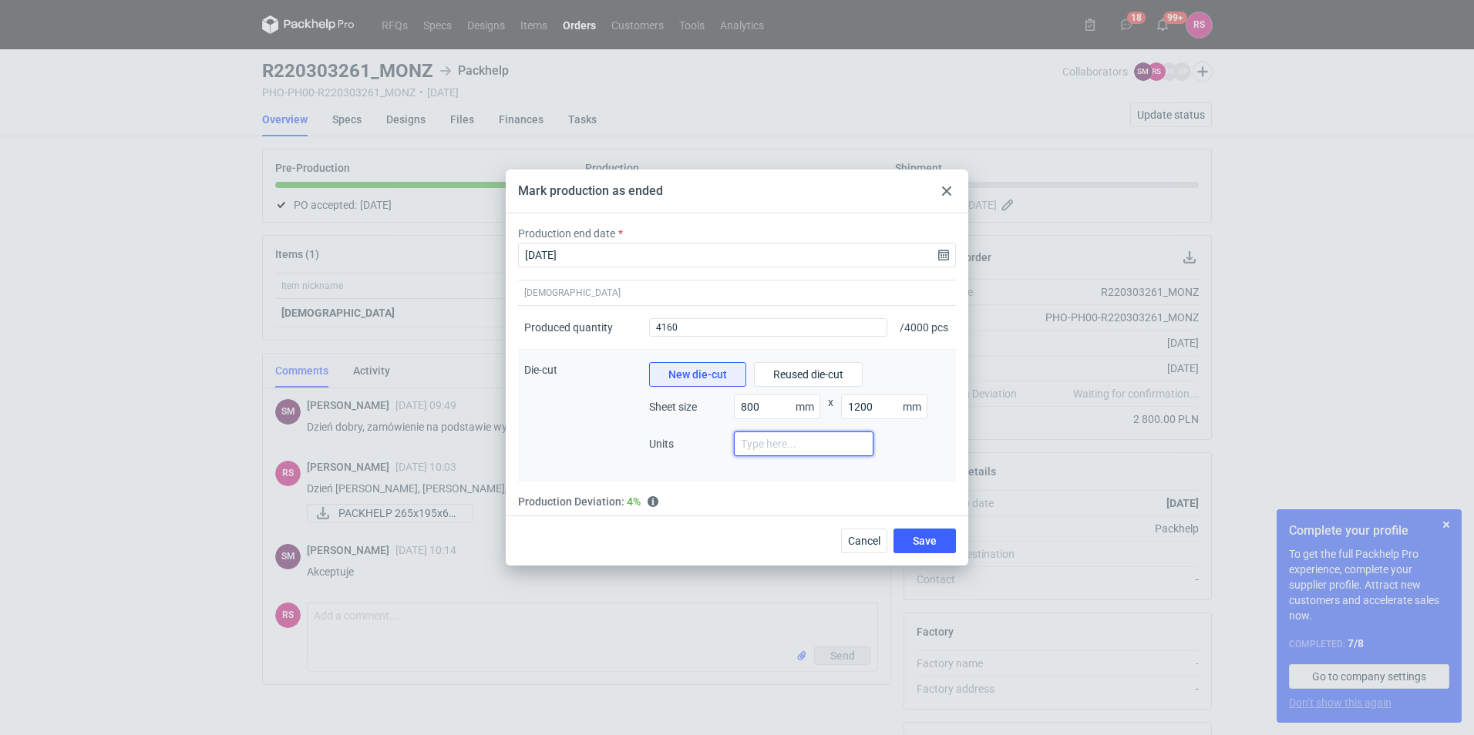
click at [783, 454] on input "number" at bounding box center [804, 444] width 140 height 25
type input "2"
click at [924, 554] on button "Save" at bounding box center [925, 541] width 62 height 25
